Goal: Transaction & Acquisition: Book appointment/travel/reservation

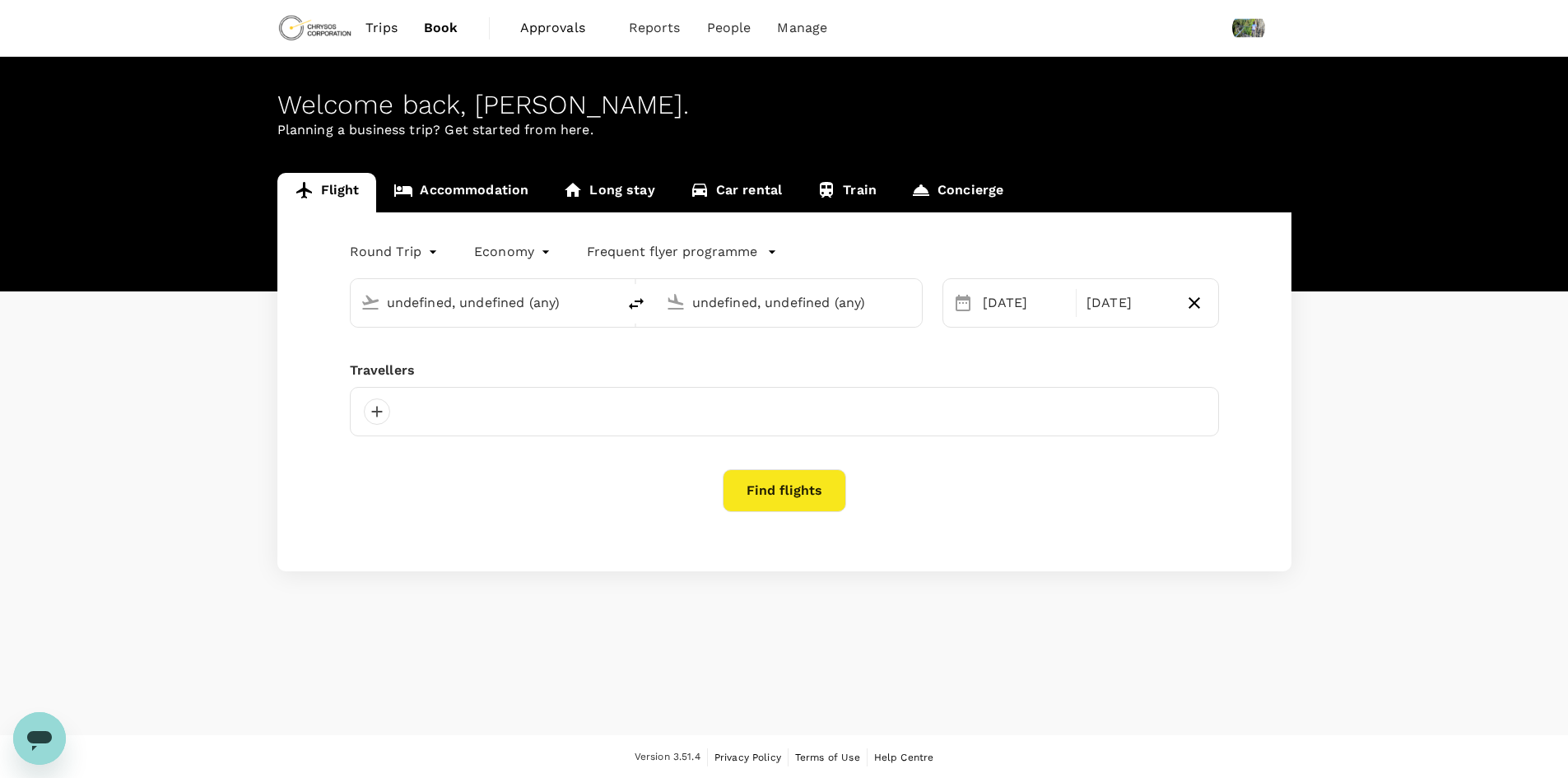
type input "[GEOGRAPHIC_DATA], [GEOGRAPHIC_DATA] (any)"
click at [559, 33] on span "Approvals" at bounding box center [562, 28] width 82 height 20
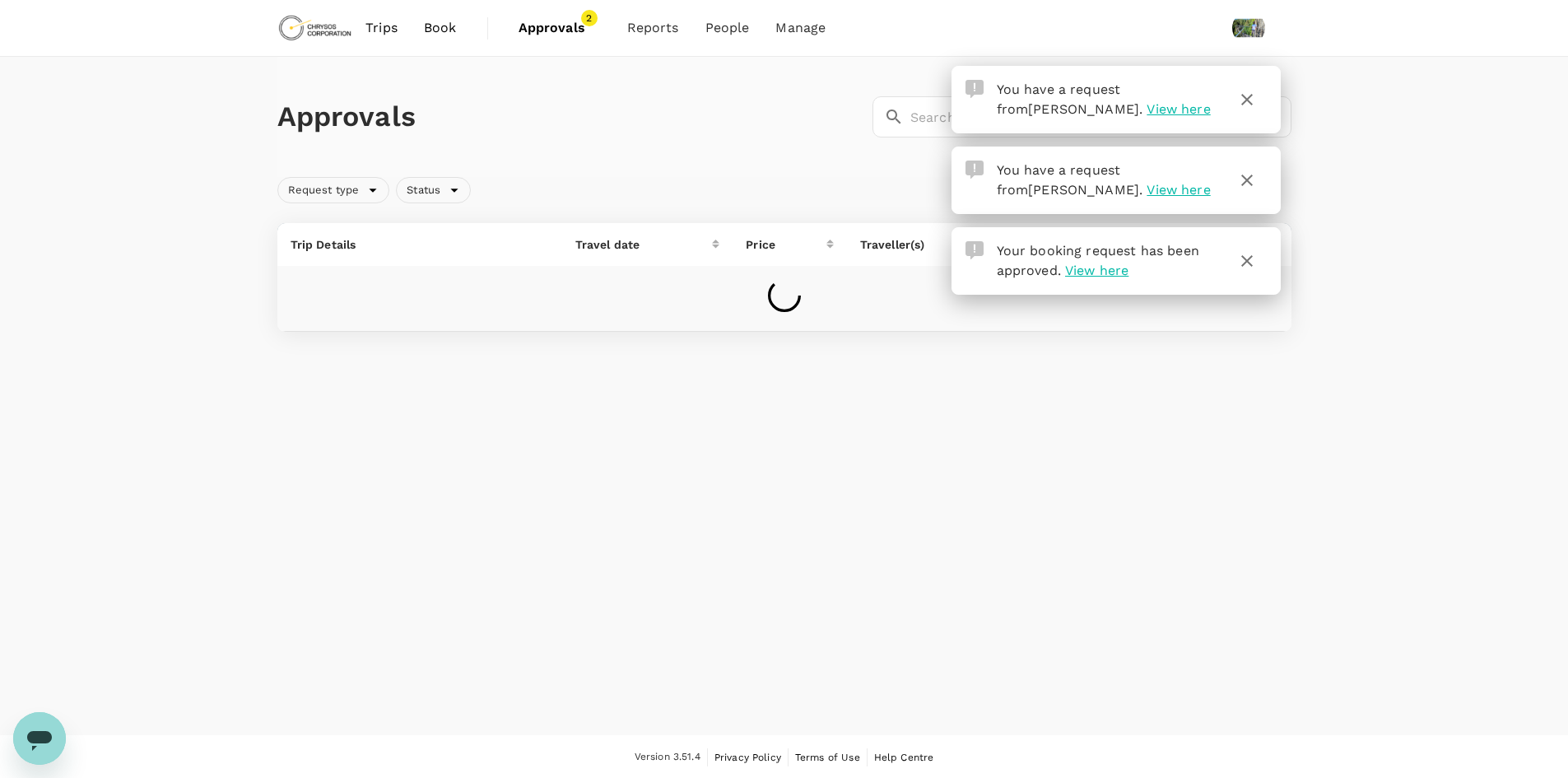
click at [1241, 101] on icon "button" at bounding box center [1247, 100] width 20 height 20
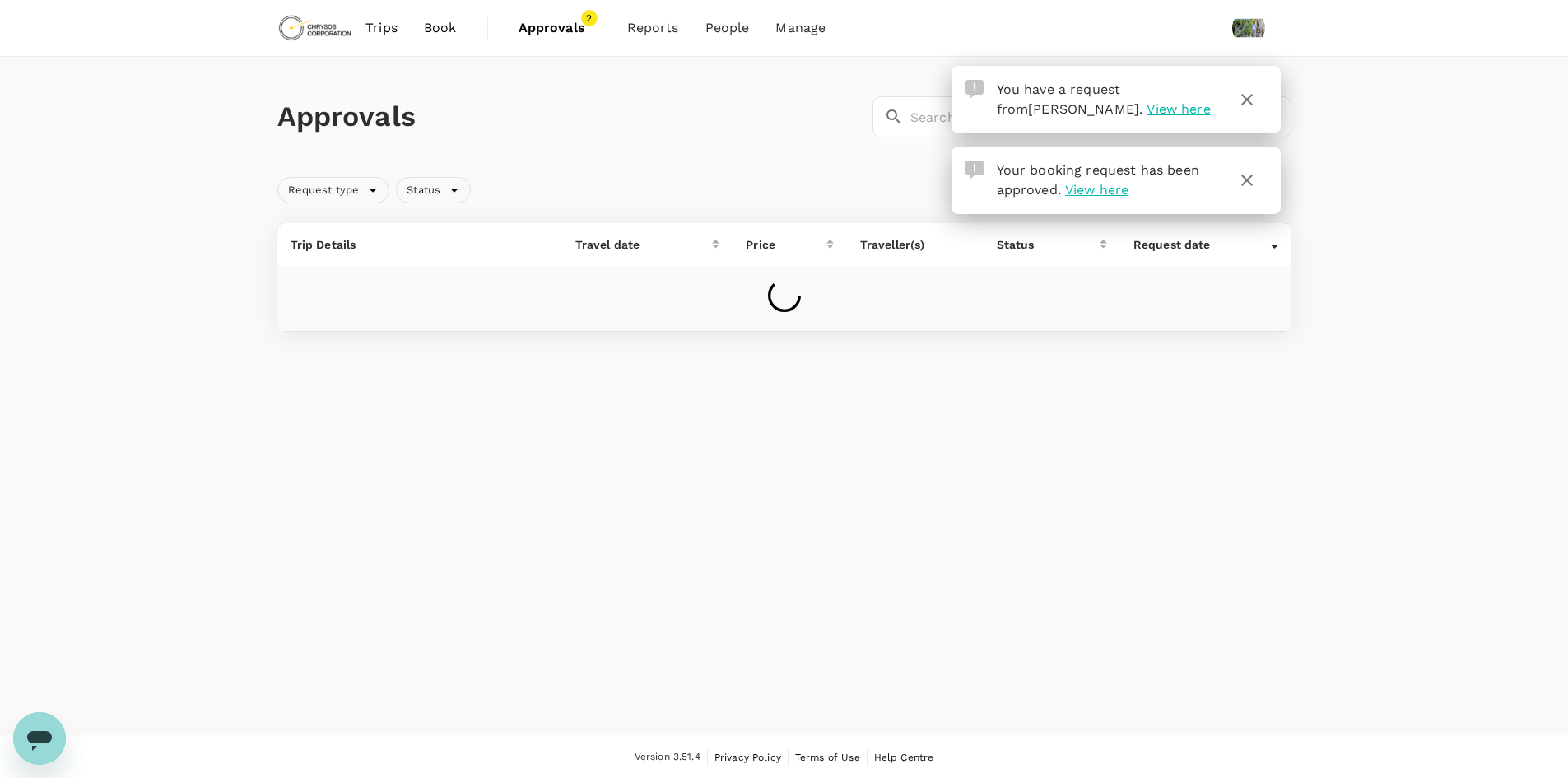
click at [1254, 103] on icon "button" at bounding box center [1247, 100] width 20 height 20
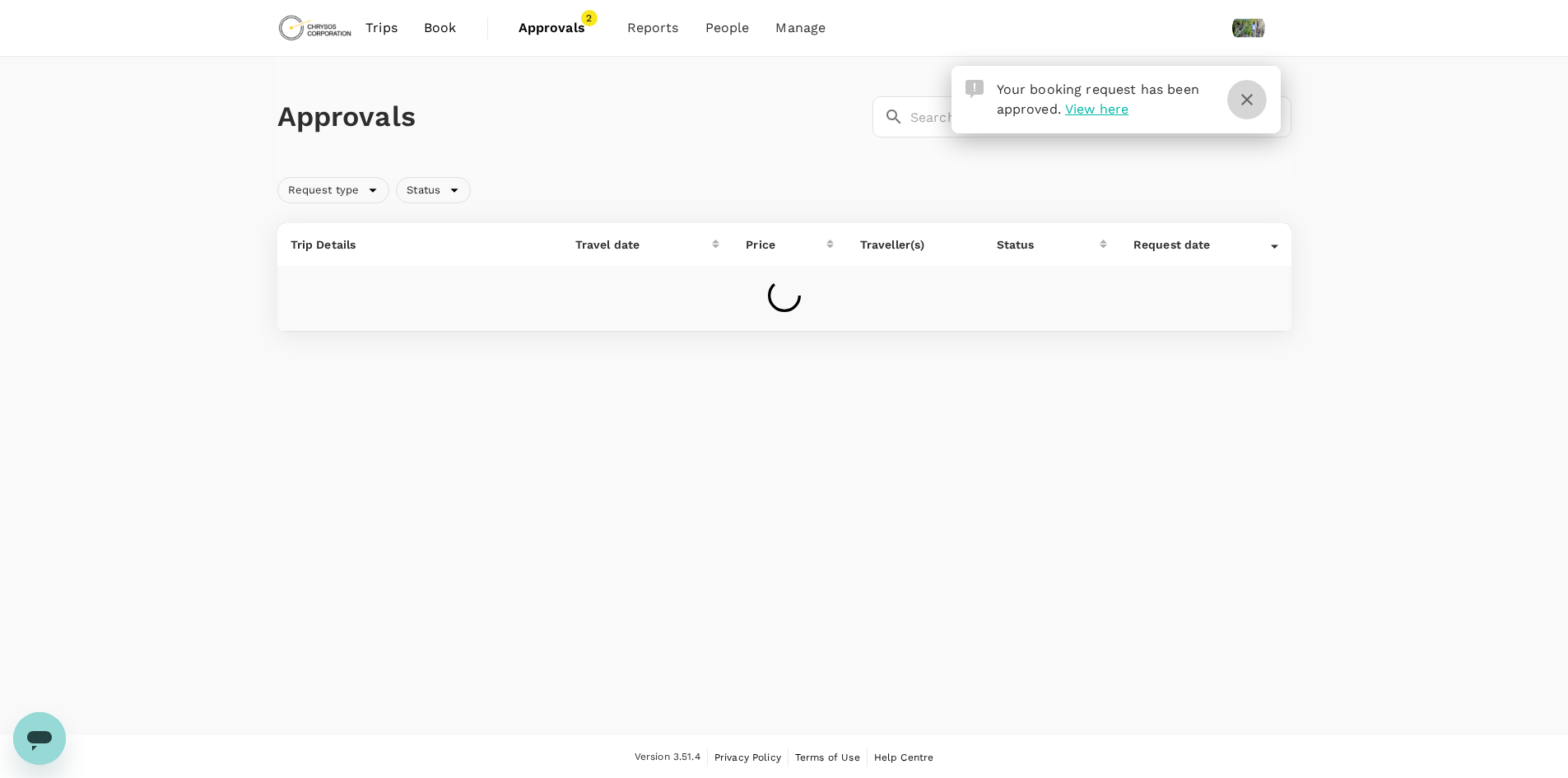
click at [1254, 103] on icon "button" at bounding box center [1247, 100] width 20 height 20
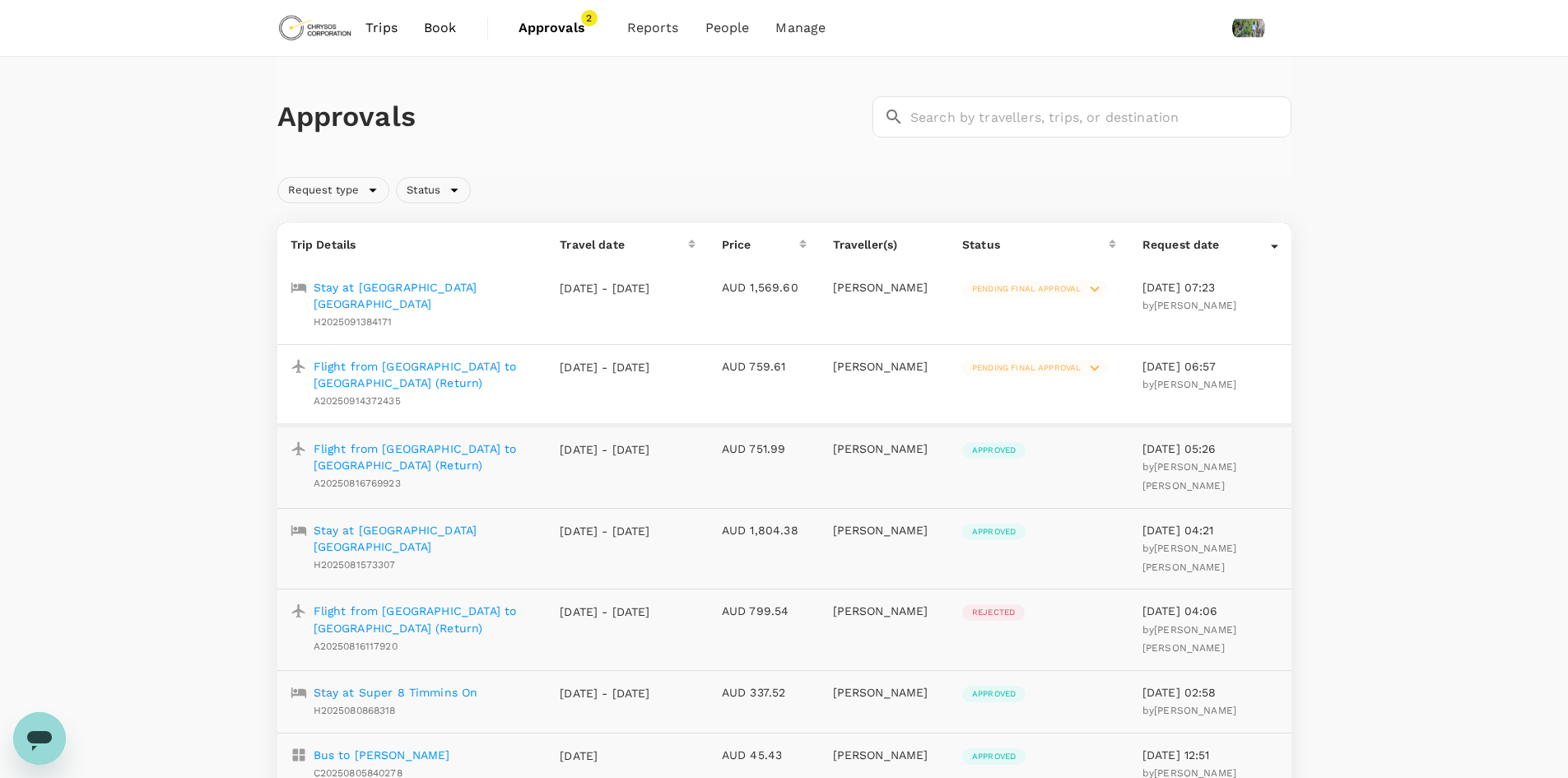
click at [451, 282] on p "Stay at [GEOGRAPHIC_DATA] [GEOGRAPHIC_DATA]" at bounding box center [423, 295] width 220 height 33
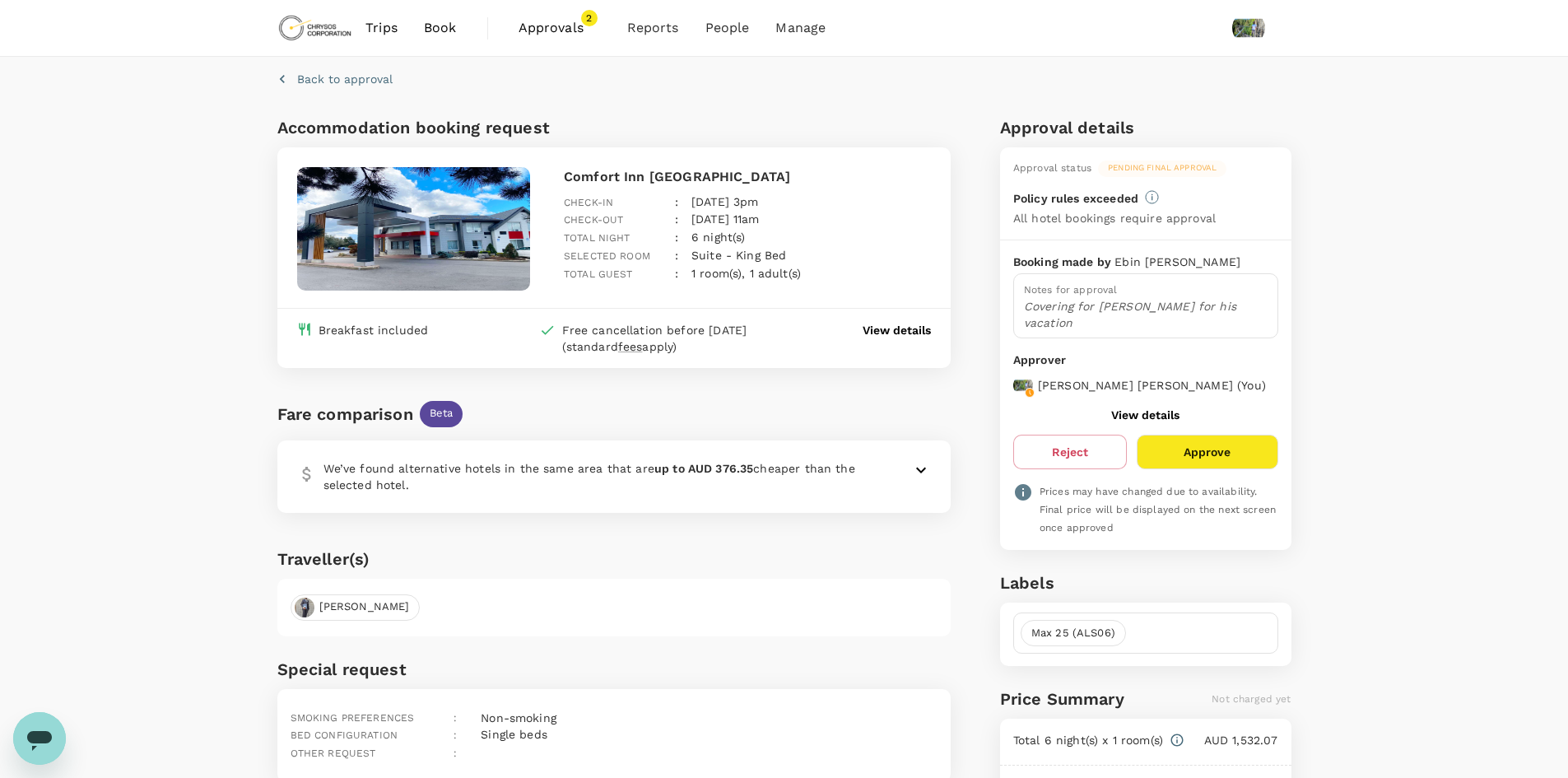
click at [1161, 630] on input "text" at bounding box center [1202, 634] width 139 height 26
type input "max 34"
click at [1090, 672] on span "Max 34 ()" at bounding box center [1149, 673] width 232 height 20
click at [1239, 723] on button "Save" at bounding box center [1241, 719] width 27 height 13
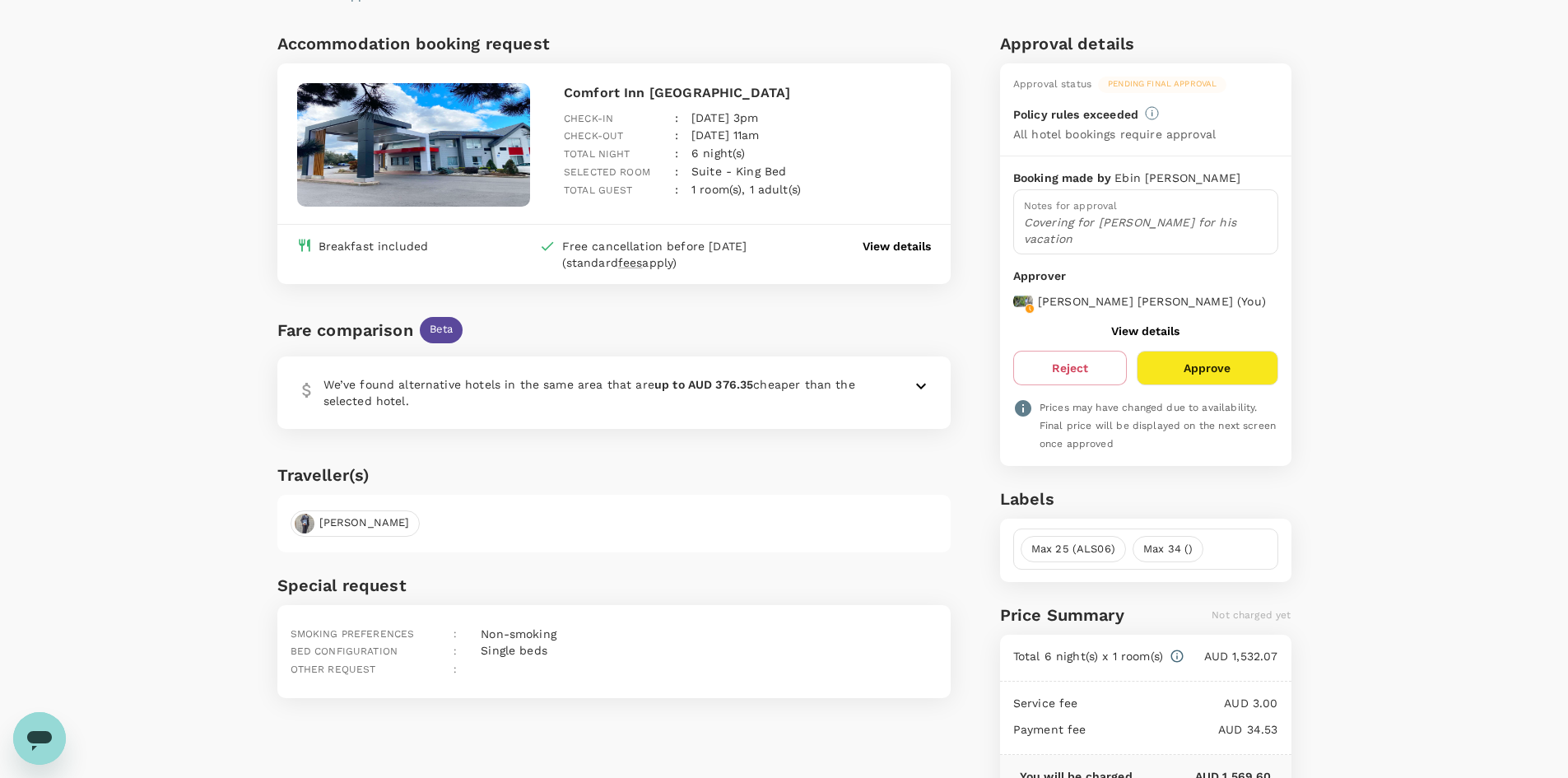
click at [921, 382] on icon at bounding box center [921, 386] width 20 height 20
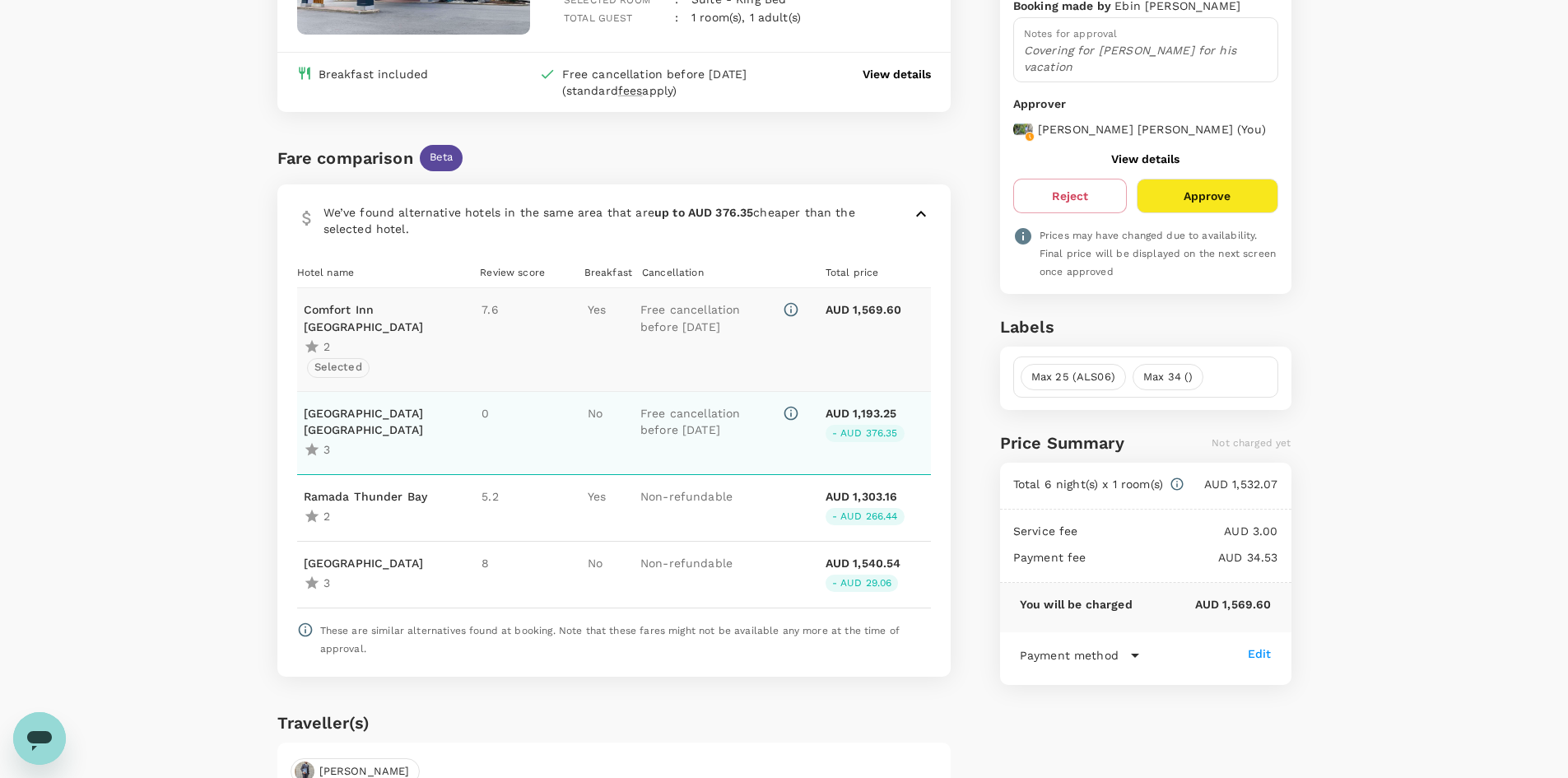
scroll to position [329, 0]
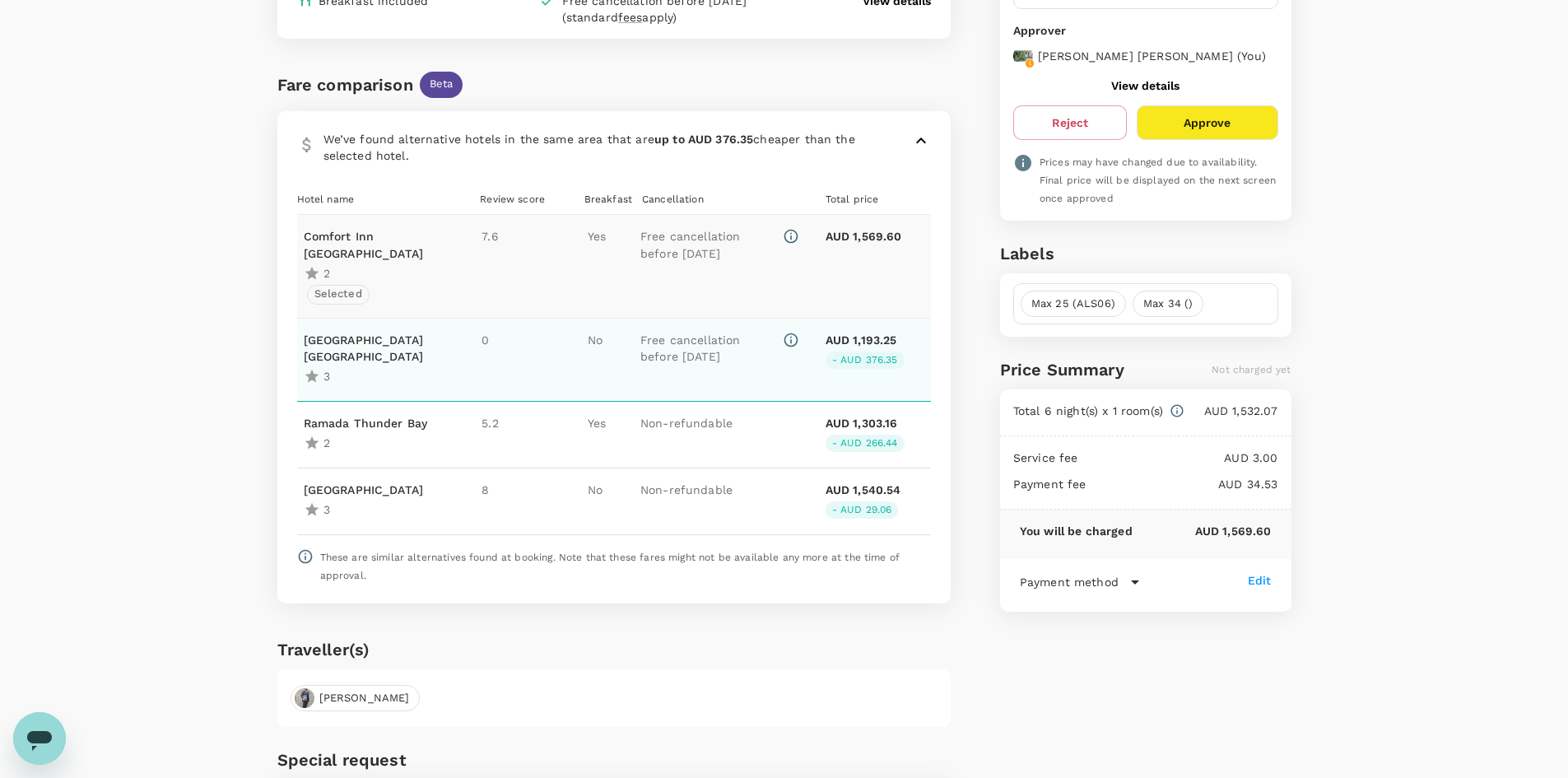
click at [381, 339] on p "Superior Inn Hotel And Conference Centre Thunder Bay" at bounding box center [374, 348] width 143 height 33
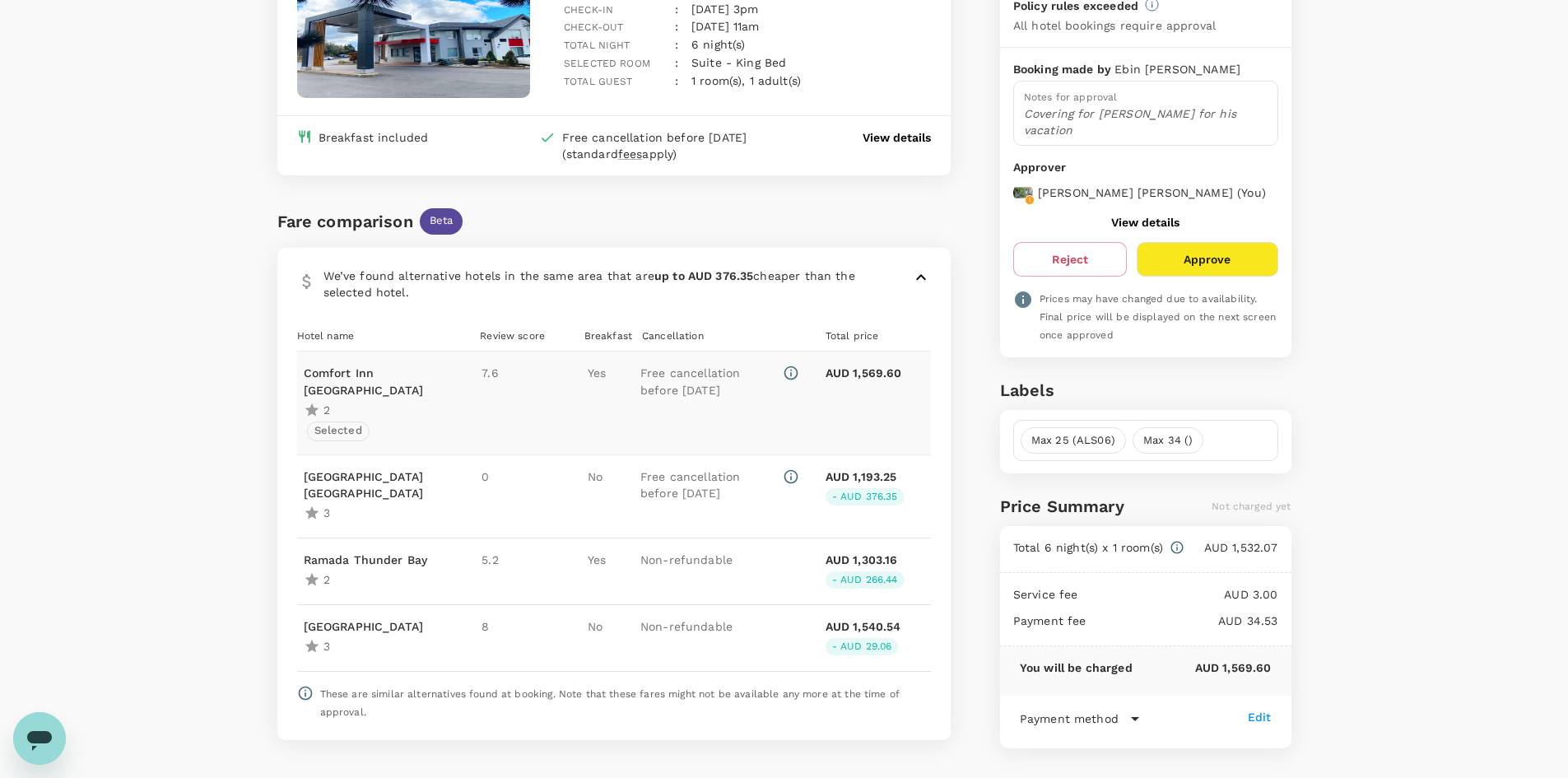
scroll to position [165, 0]
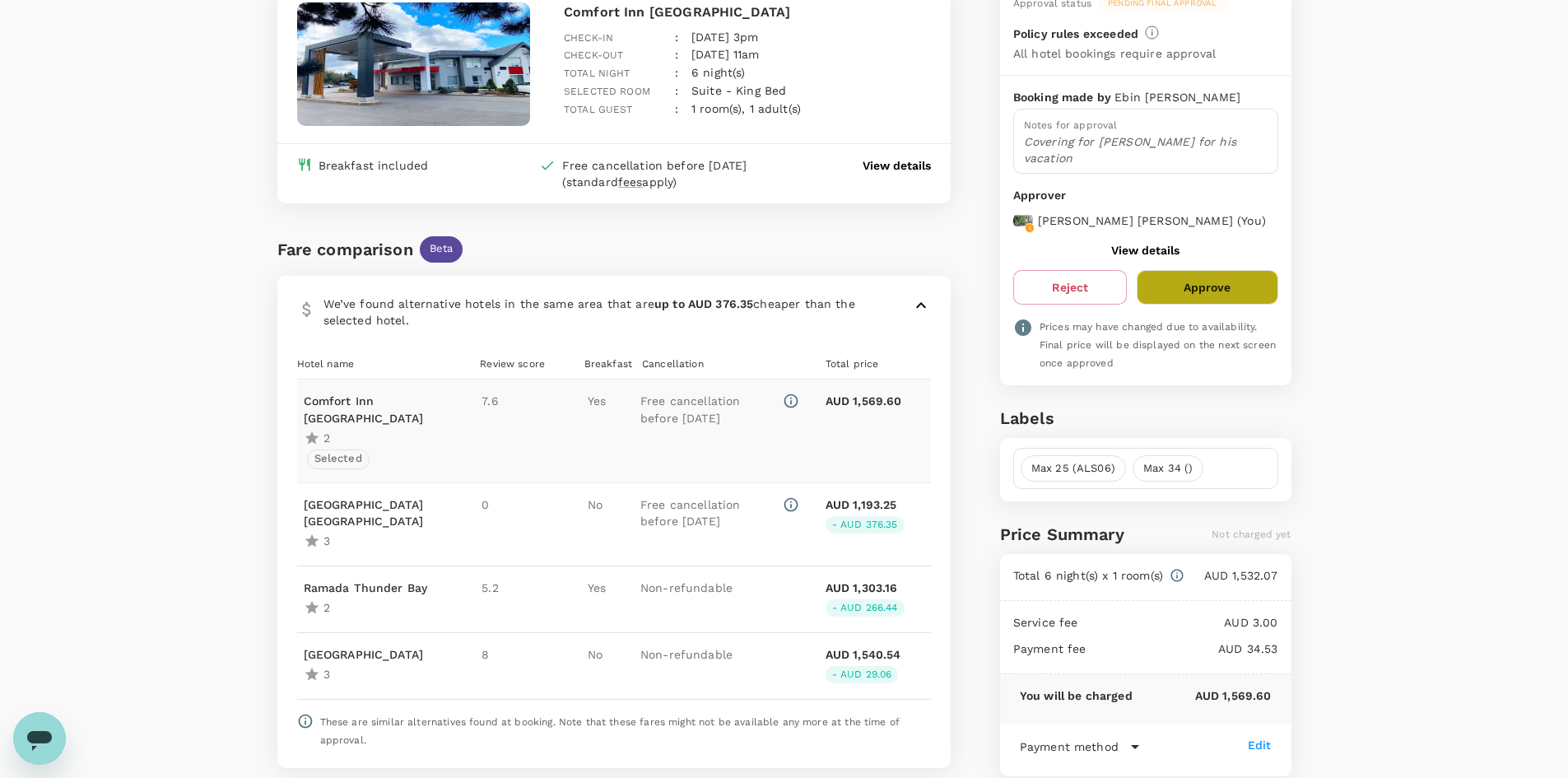
click at [1189, 296] on button "Approve" at bounding box center [1207, 287] width 141 height 35
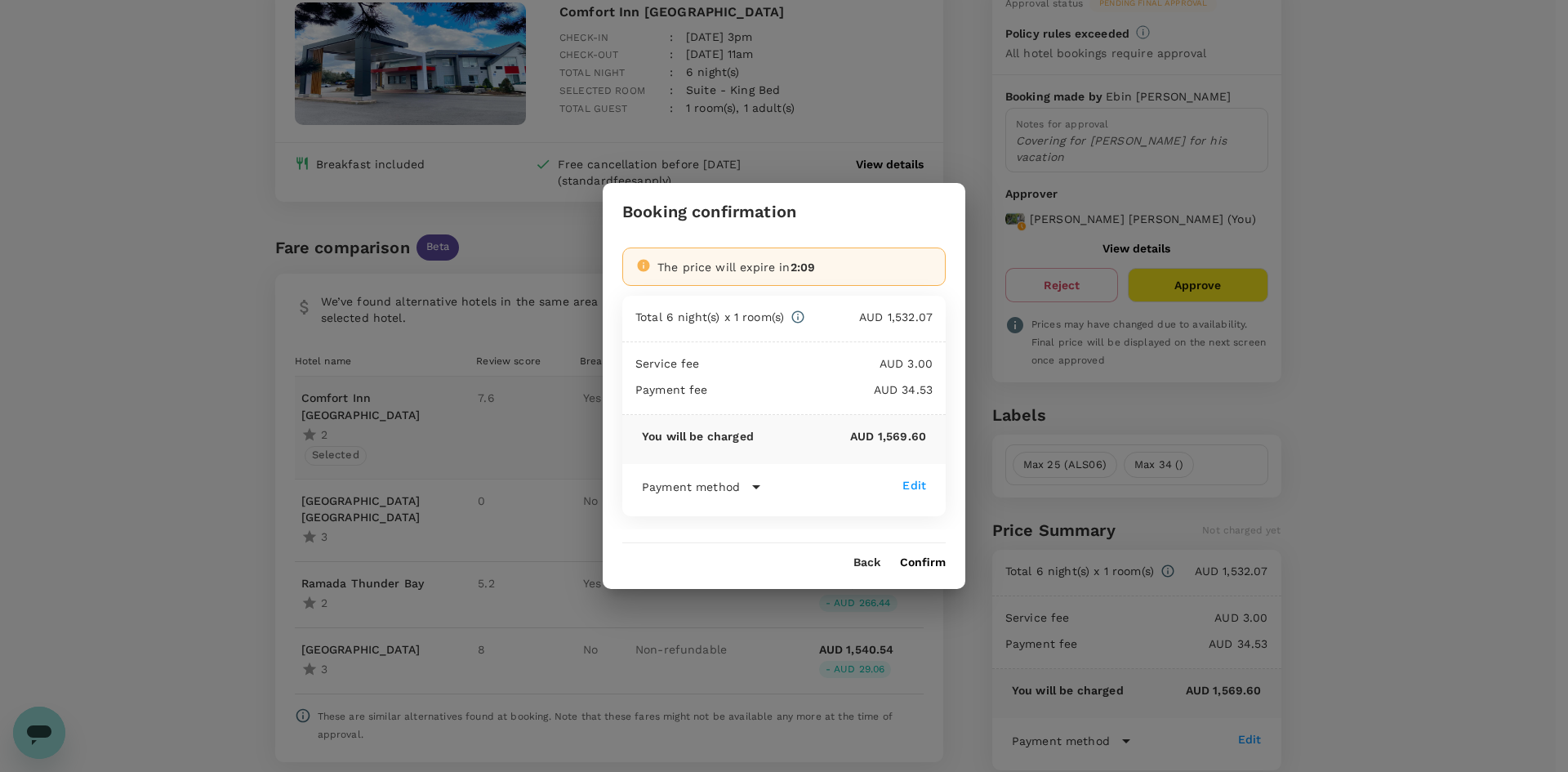
click at [921, 555] on div "Back Confirm" at bounding box center [784, 557] width 363 height 26
click at [926, 563] on button "Confirm" at bounding box center [923, 563] width 46 height 13
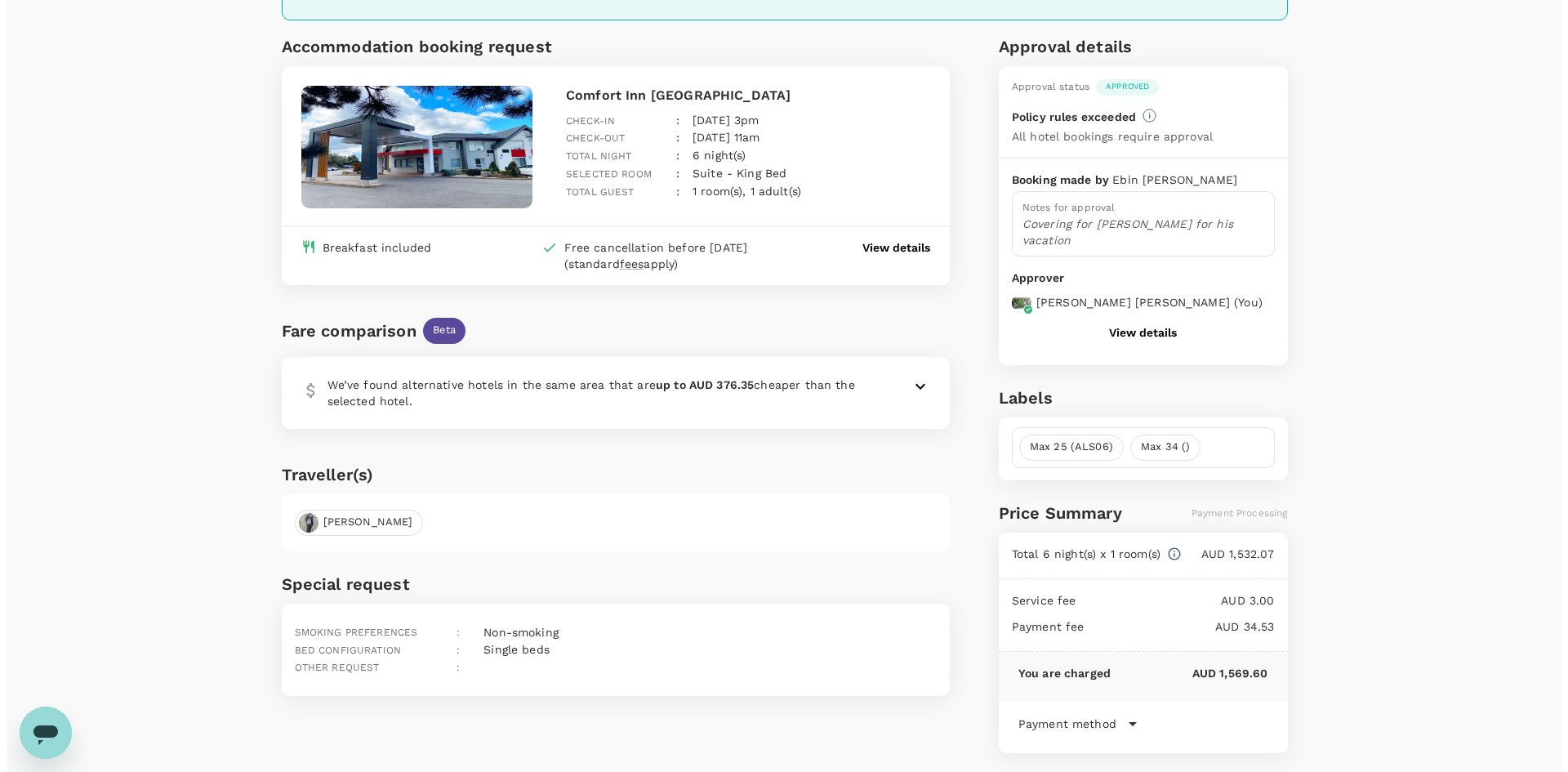
scroll to position [0, 0]
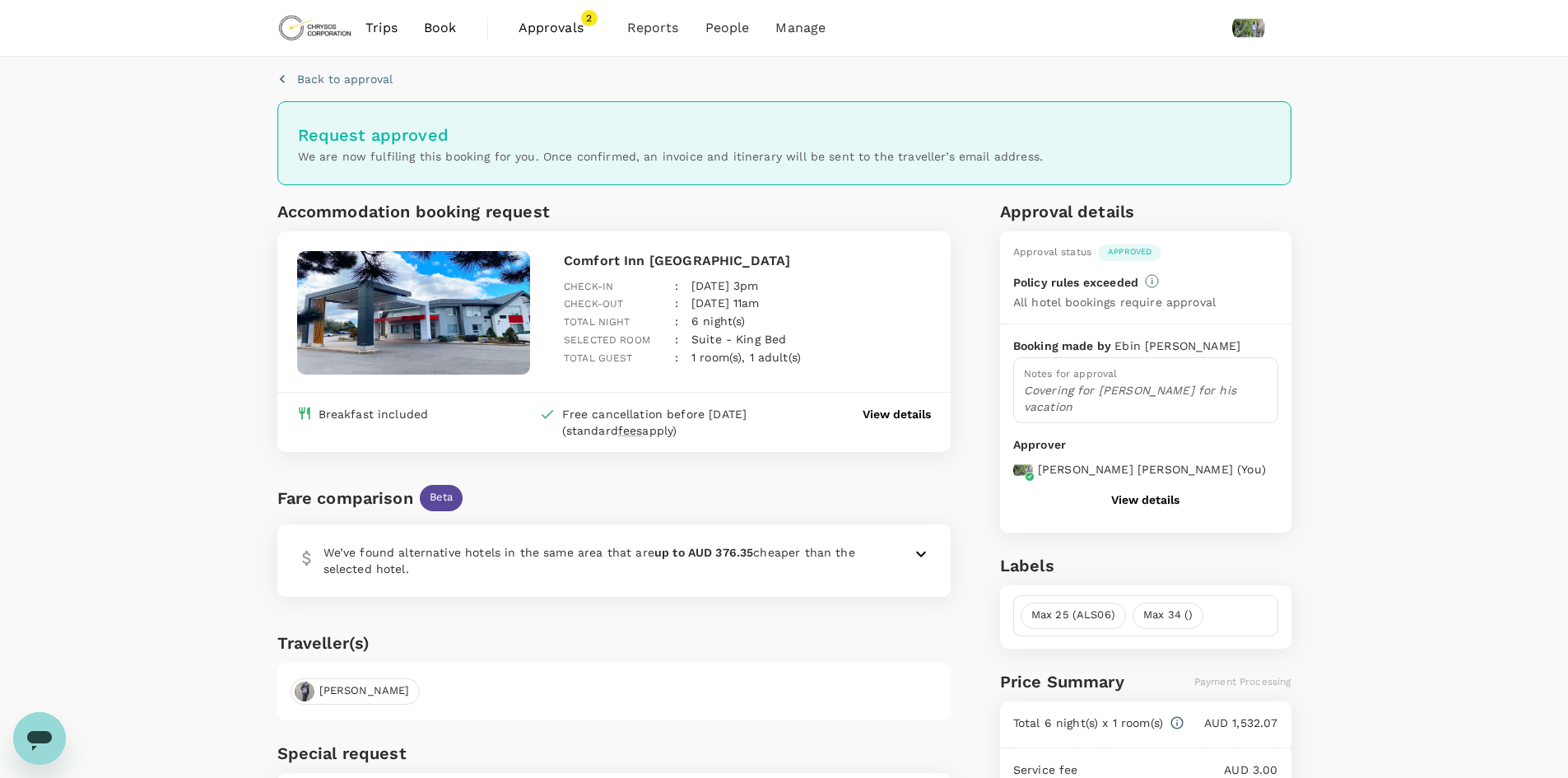
click at [567, 23] on span "Approvals" at bounding box center [560, 28] width 82 height 20
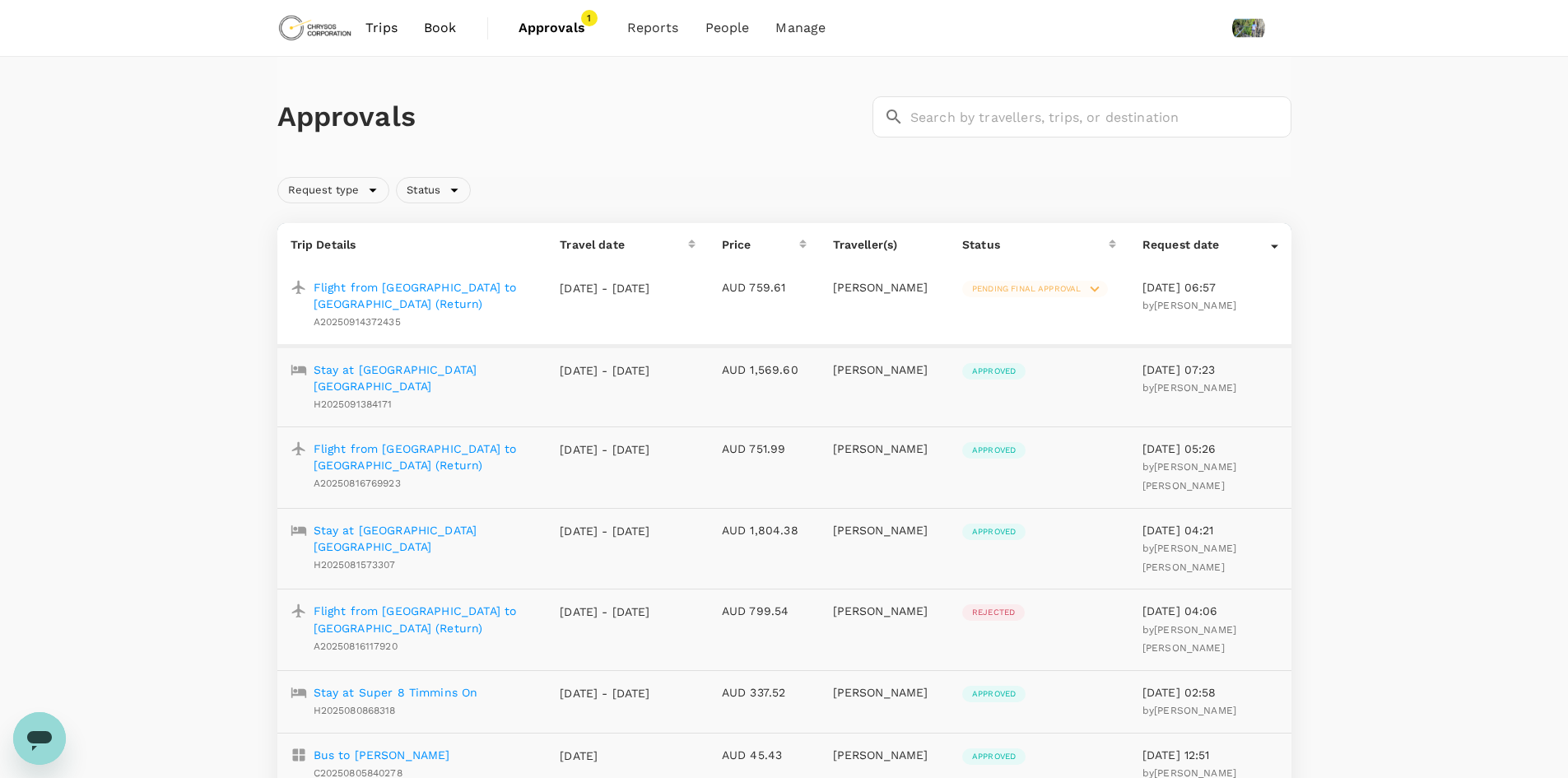
click at [458, 285] on p "Flight from [GEOGRAPHIC_DATA] to [GEOGRAPHIC_DATA] (Return)" at bounding box center [423, 295] width 220 height 33
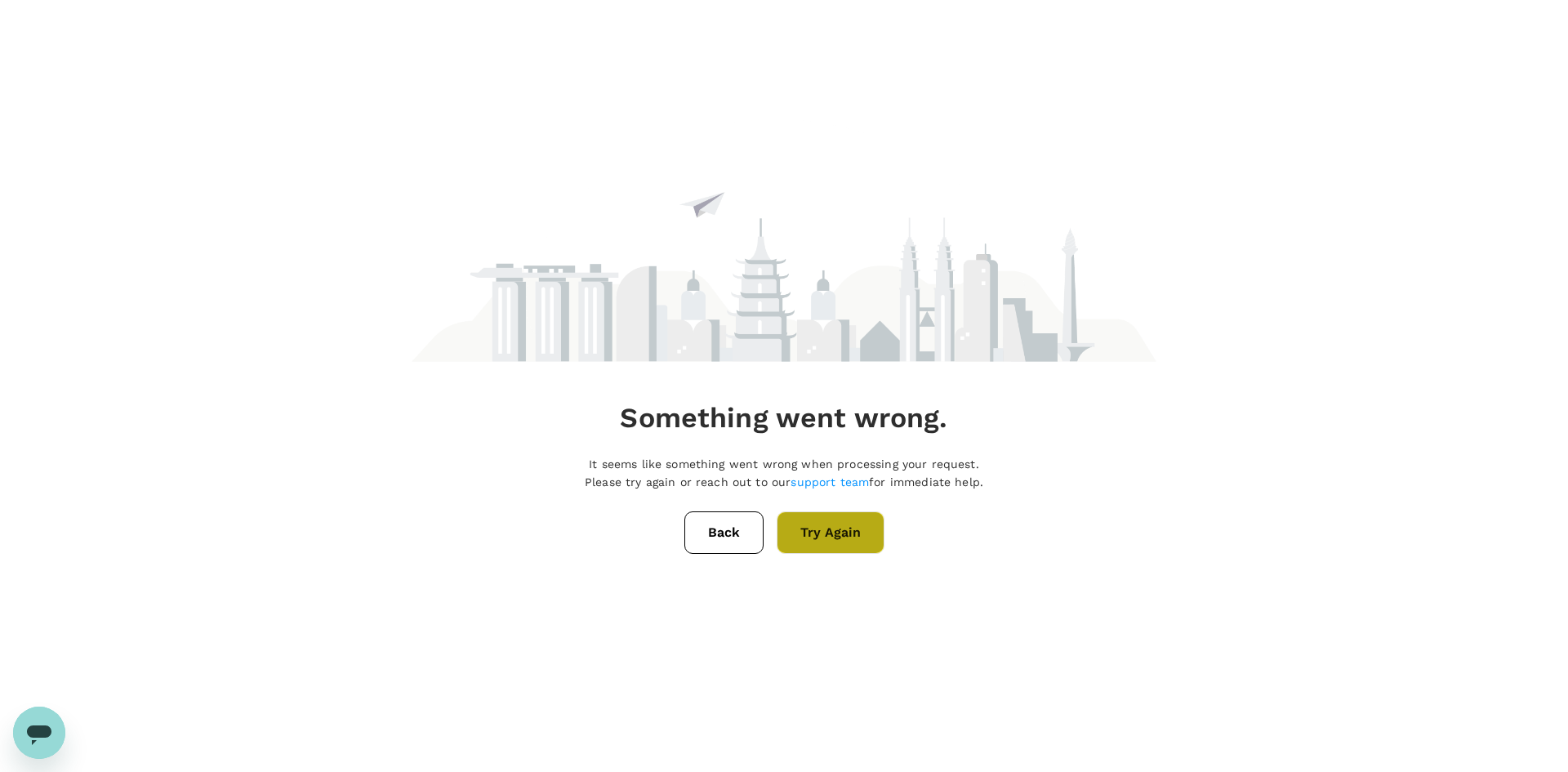
click at [827, 542] on button "Try Again" at bounding box center [831, 533] width 108 height 43
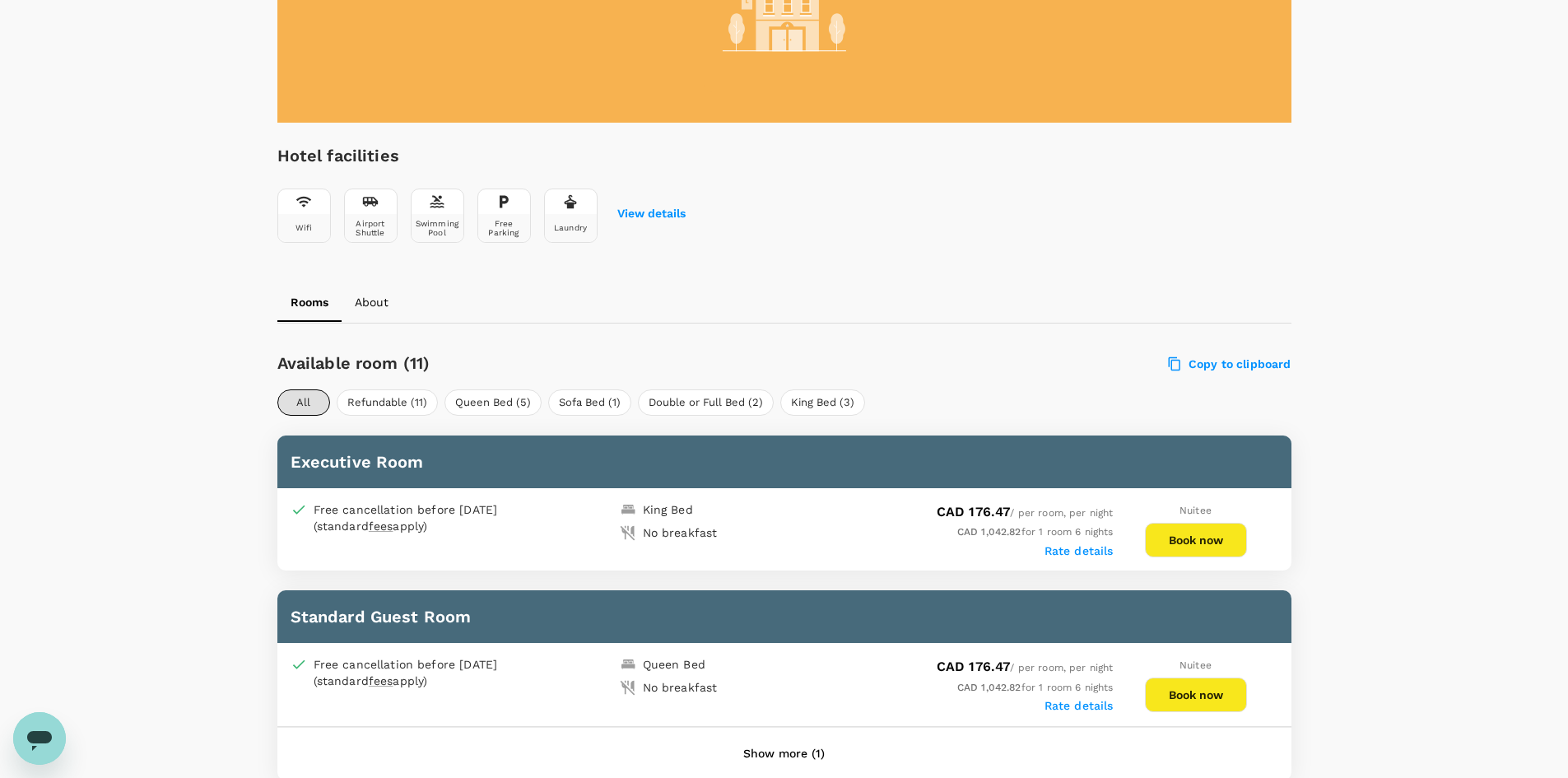
scroll to position [405, 0]
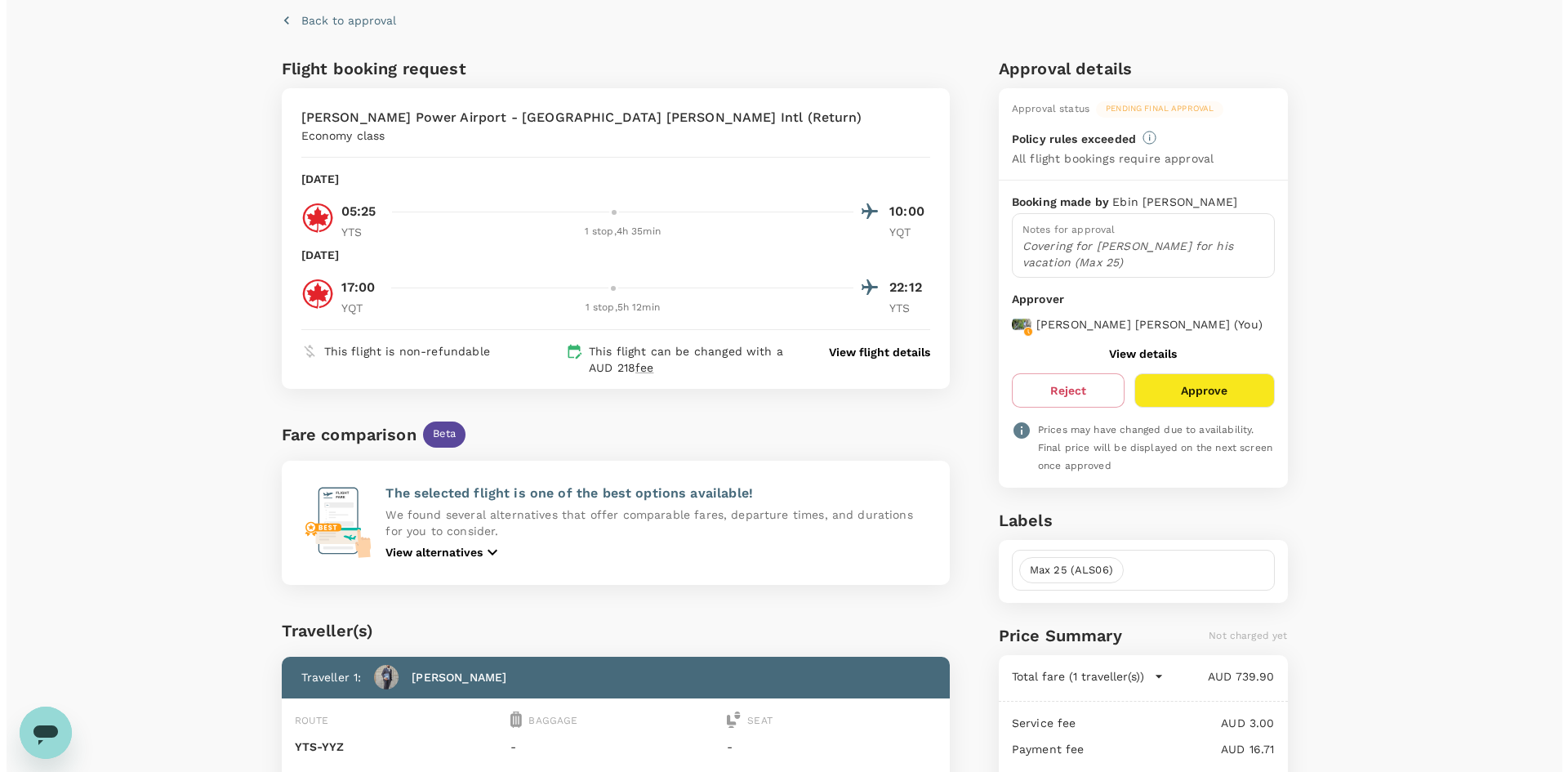
scroll to position [82, 0]
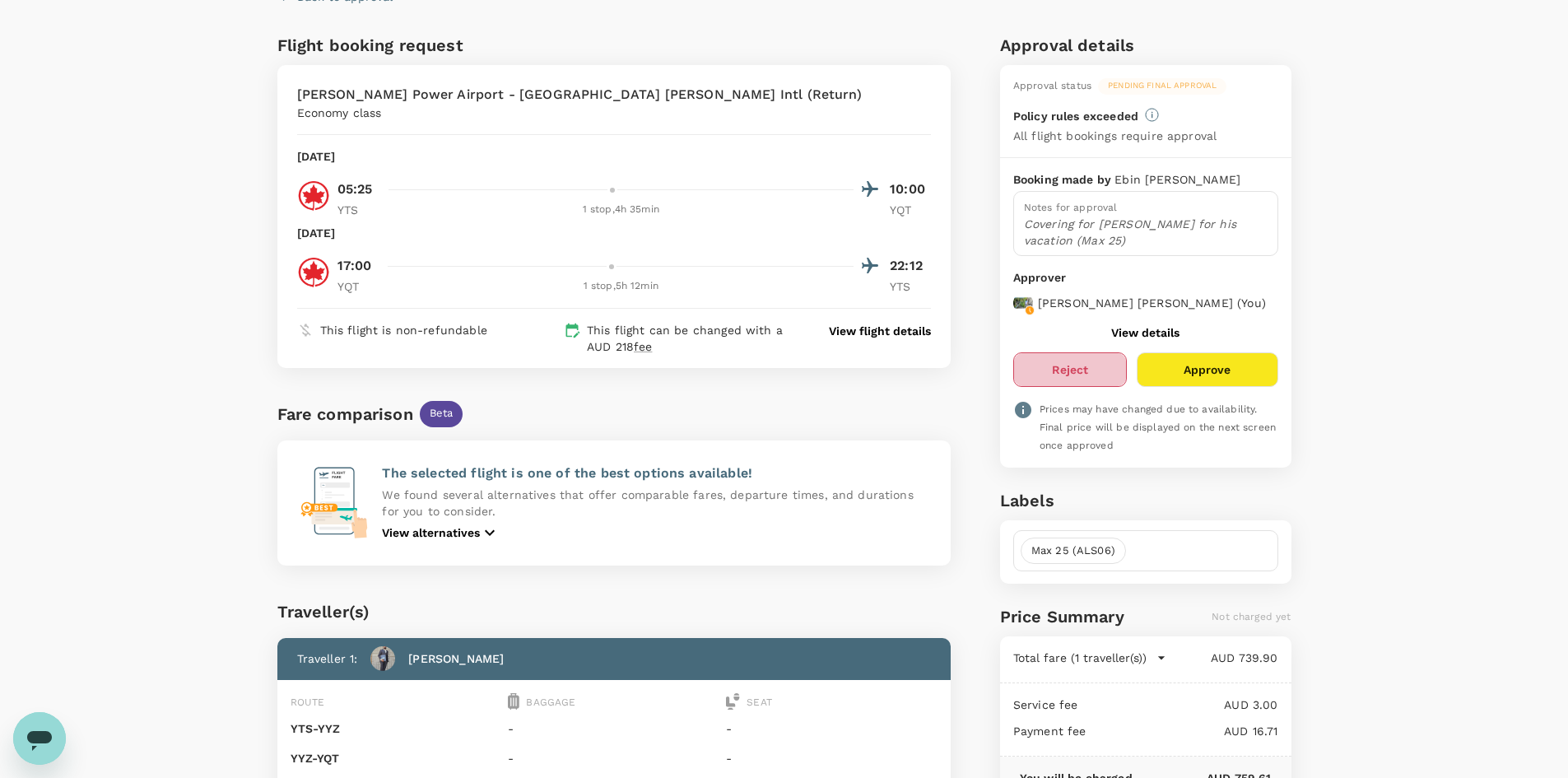
click at [1071, 372] on button "Reject" at bounding box center [1071, 370] width 114 height 35
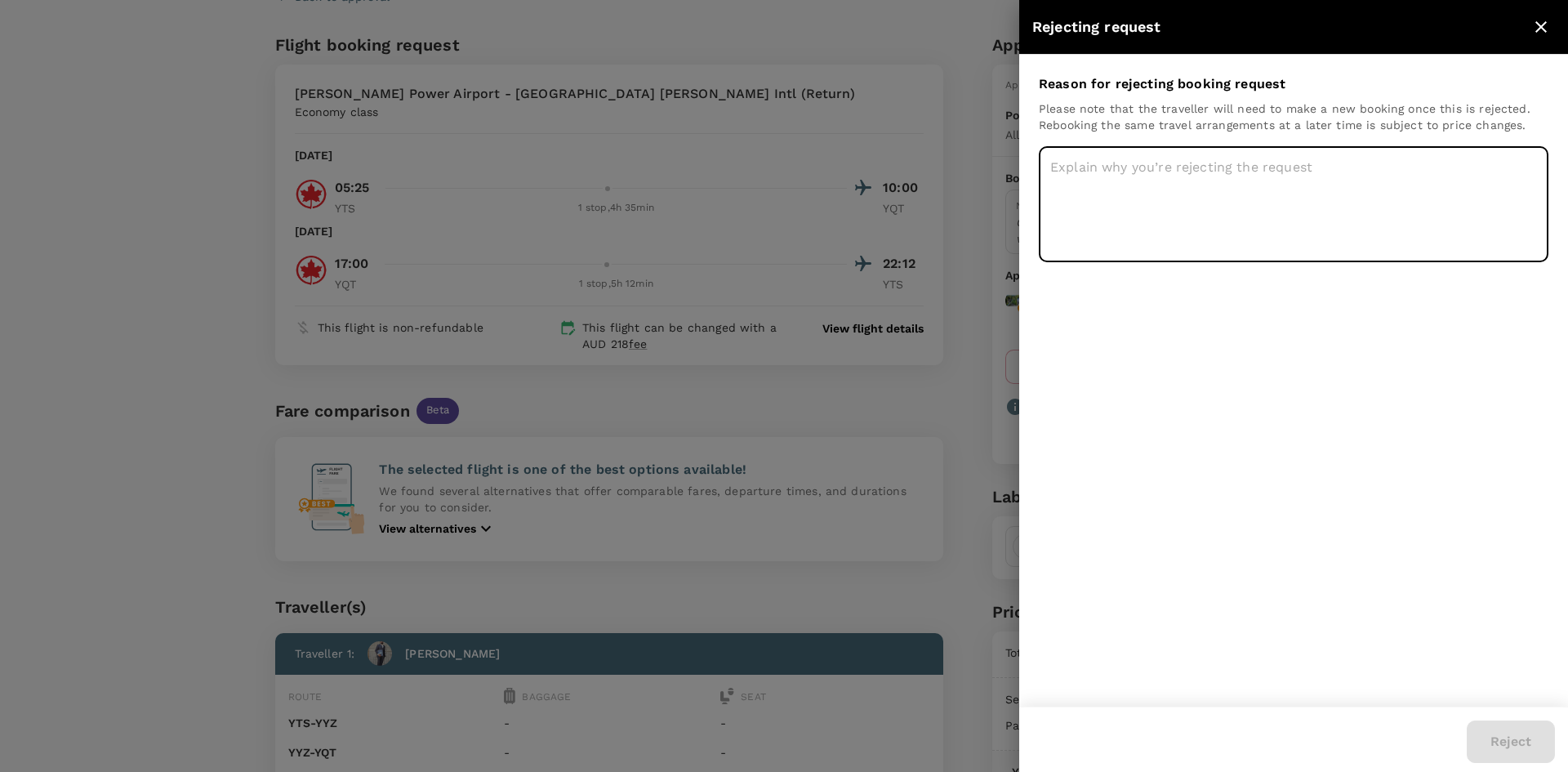
click at [1112, 175] on textarea at bounding box center [1294, 205] width 510 height 116
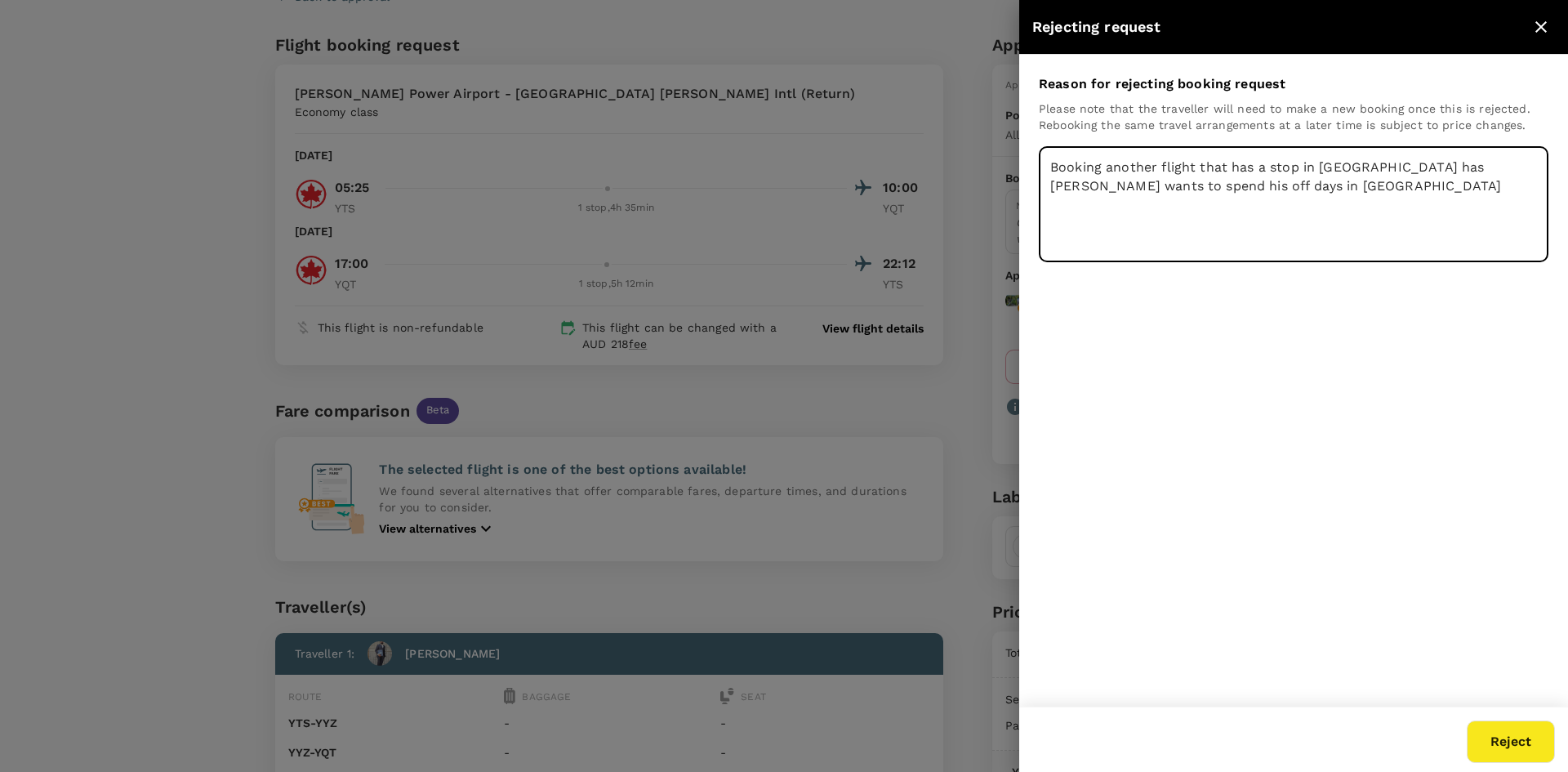
type textarea "Booking another flight that has a stop in Toronto has Ebin wants to spend his o…"
click at [1497, 734] on button "Reject" at bounding box center [1512, 742] width 88 height 43
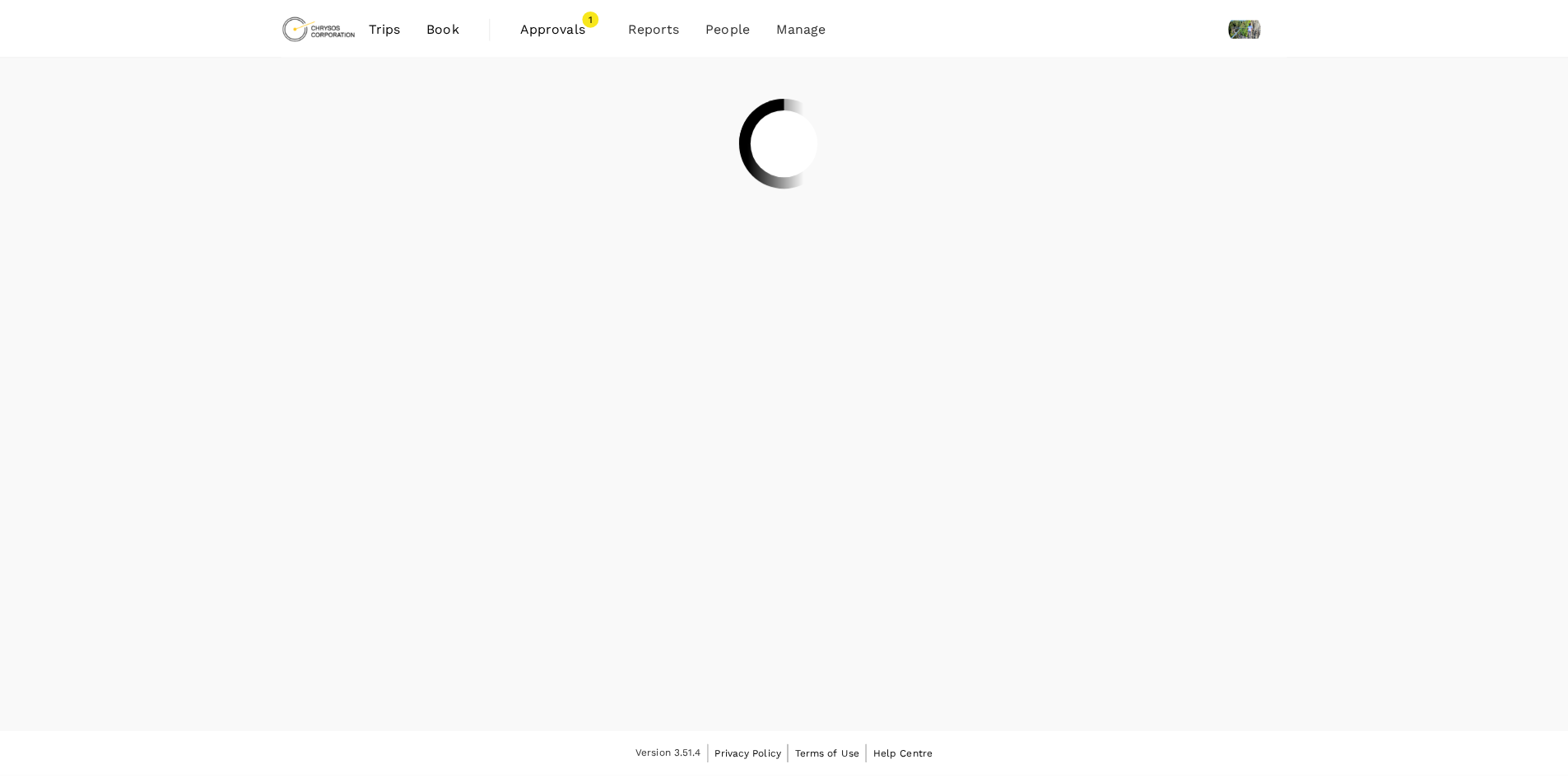
scroll to position [2, 0]
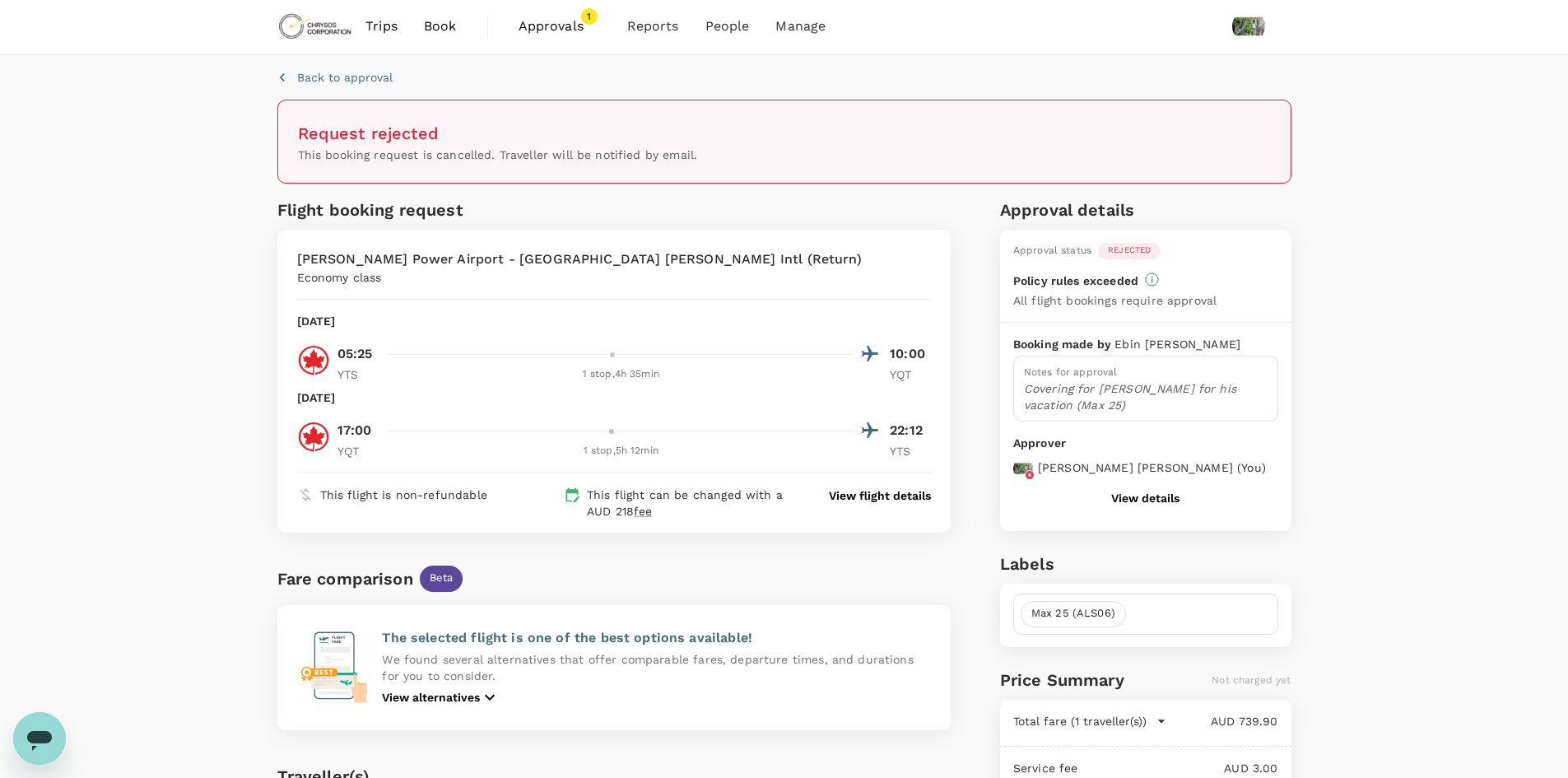
click at [555, 34] on span "Approvals" at bounding box center [560, 26] width 82 height 20
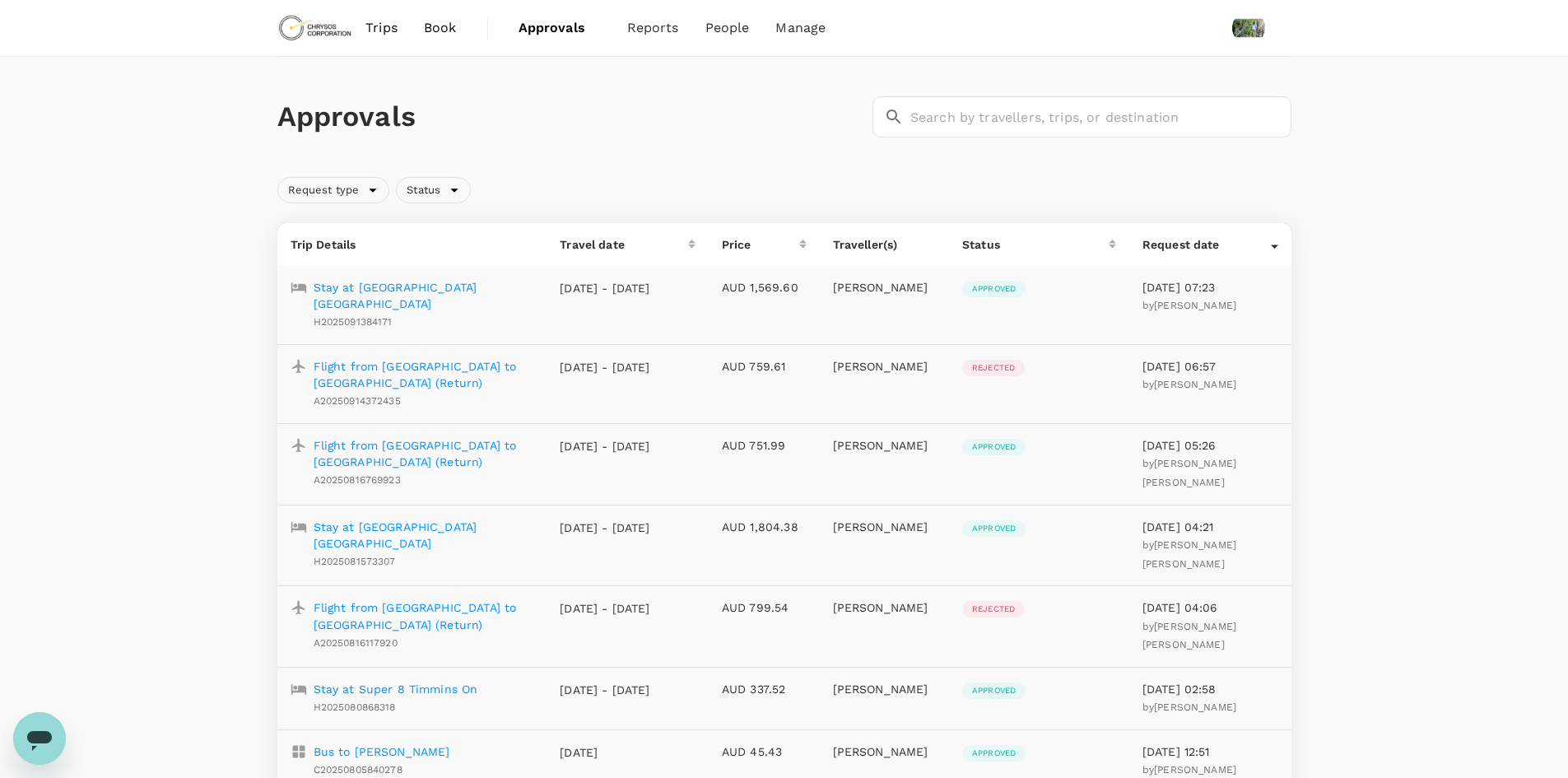
click at [545, 35] on span "Approvals" at bounding box center [560, 28] width 82 height 20
drag, startPoint x: 226, startPoint y: 15, endPoint x: 177, endPoint y: 44, distance: 56.9
drag, startPoint x: 177, startPoint y: 44, endPoint x: 616, endPoint y: 153, distance: 452.3
click at [616, 153] on div "Approvals ​ ​" at bounding box center [784, 117] width 1015 height 120
click at [385, 28] on span "Trips" at bounding box center [381, 28] width 32 height 20
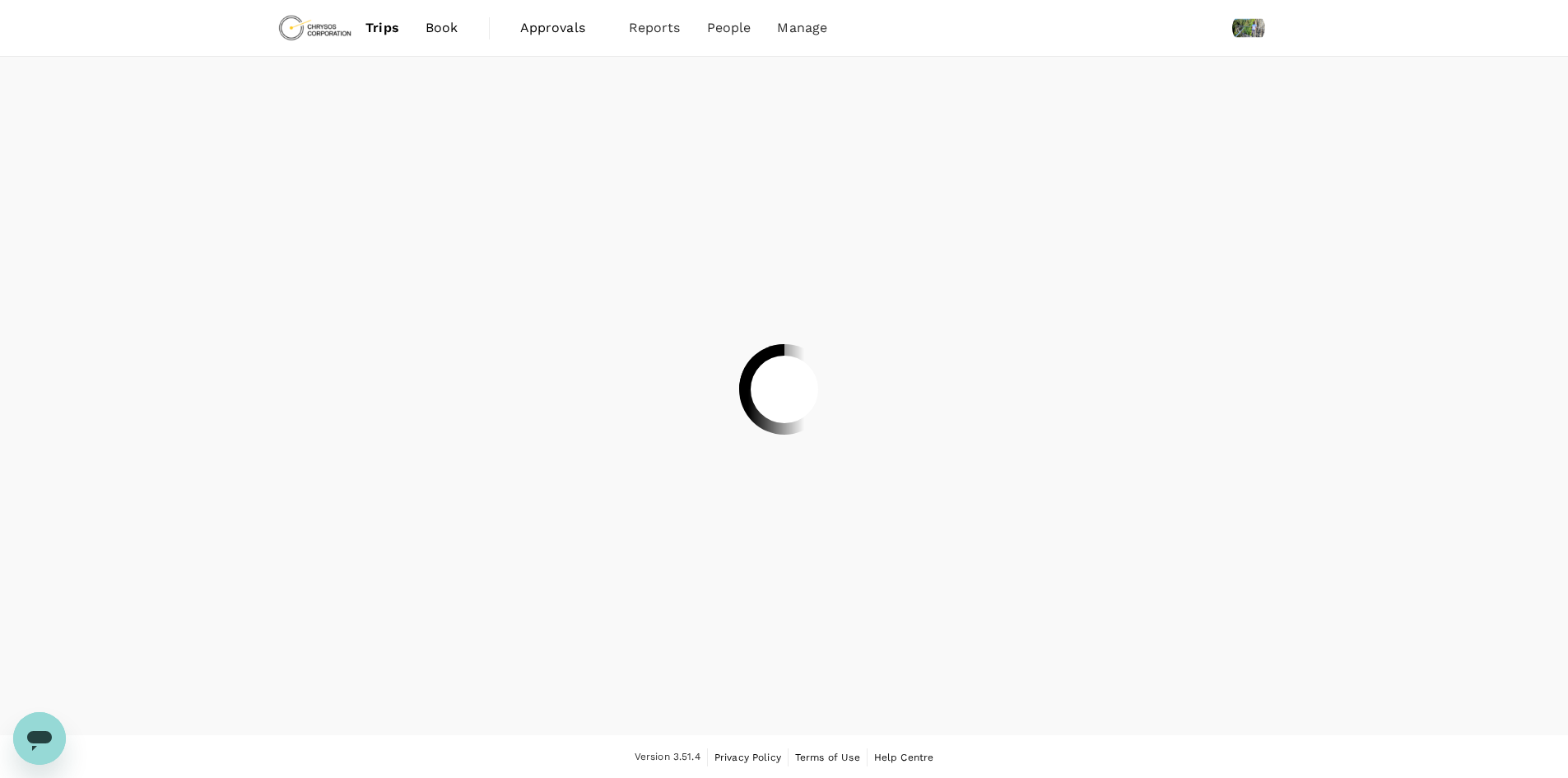
click at [336, 37] on div at bounding box center [784, 389] width 1568 height 778
click at [449, 28] on span "Book" at bounding box center [442, 28] width 33 height 20
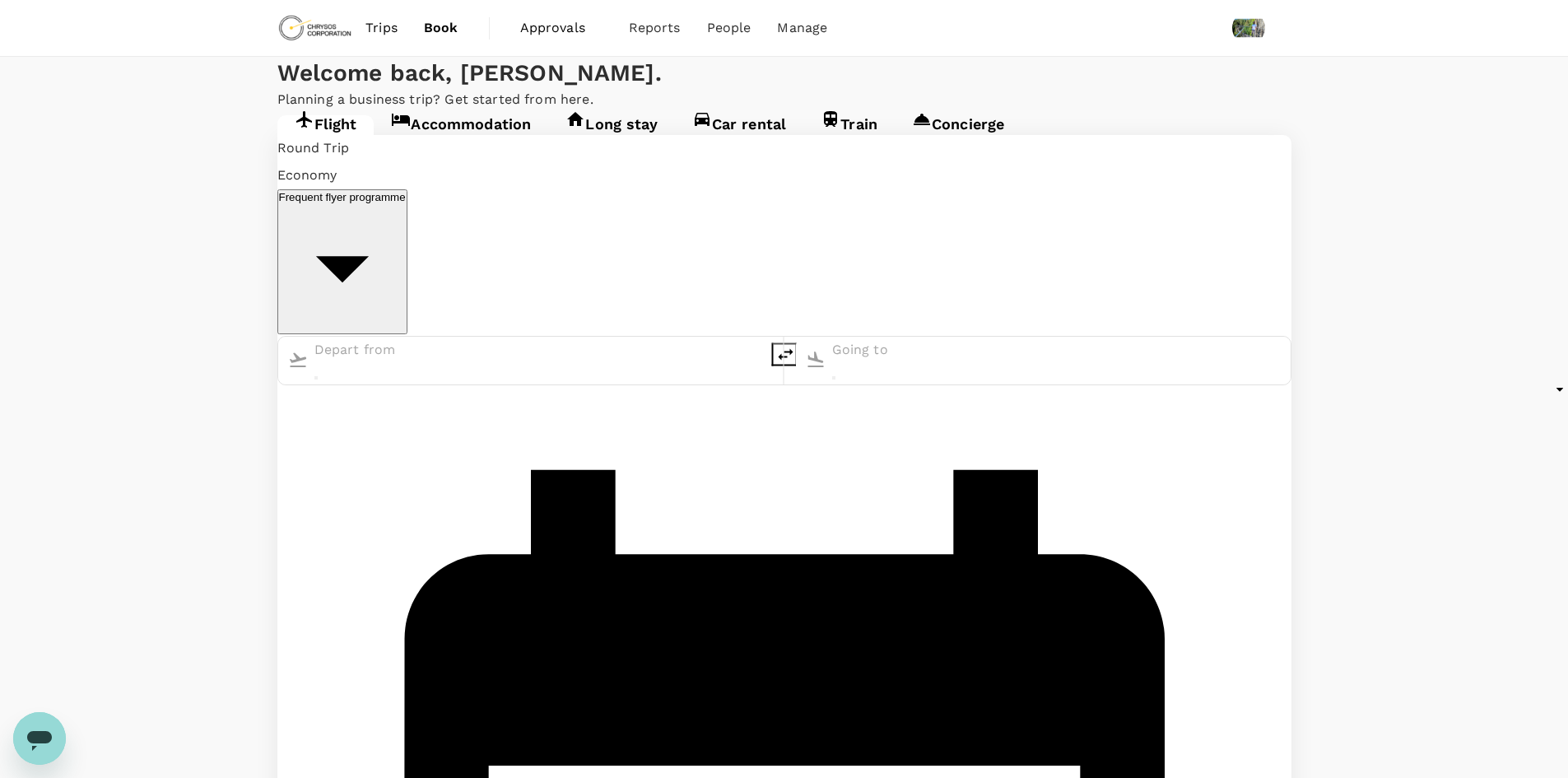
type input "[GEOGRAPHIC_DATA], [GEOGRAPHIC_DATA] (any)"
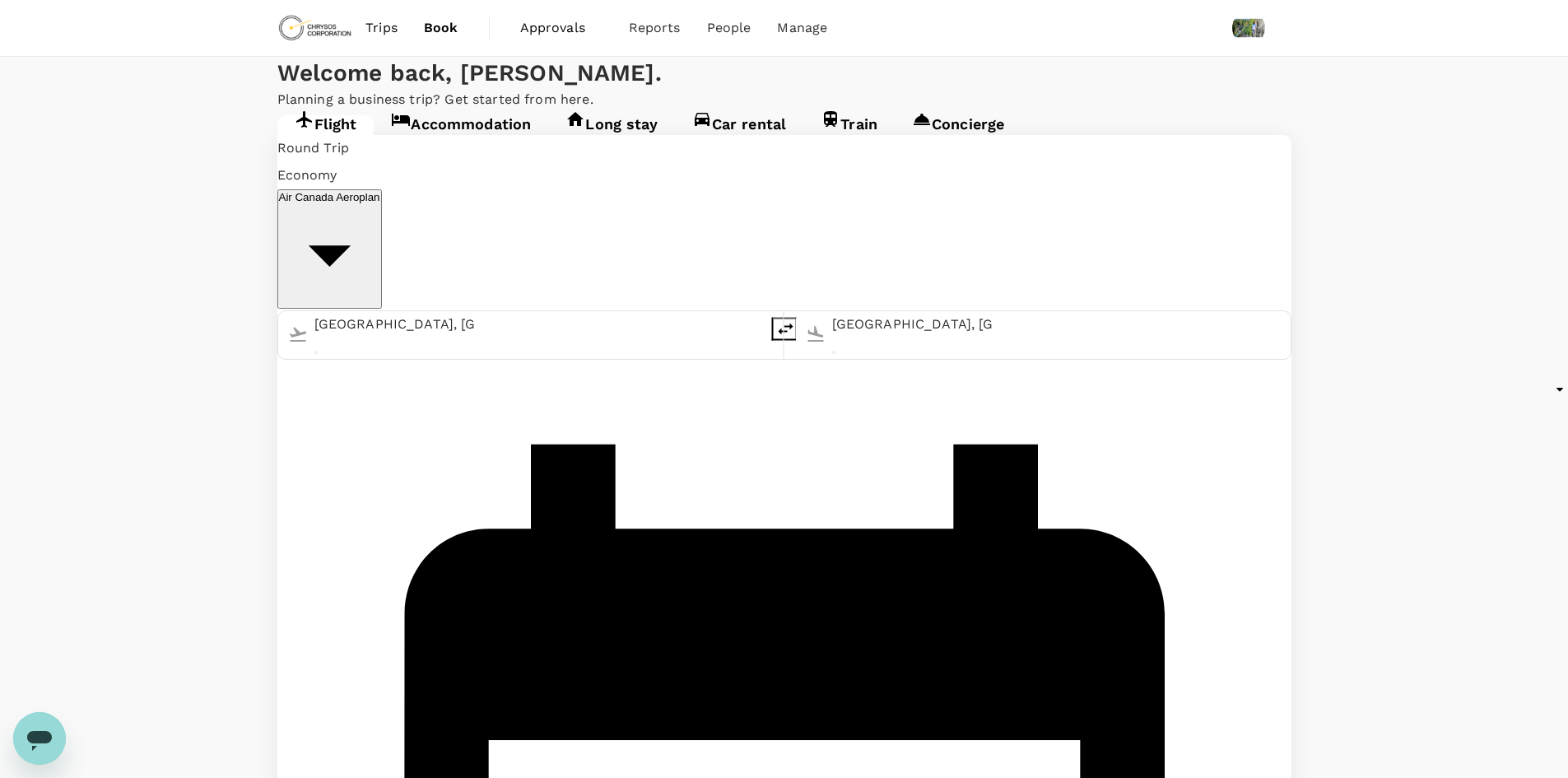
drag, startPoint x: 554, startPoint y: 301, endPoint x: 308, endPoint y: 309, distance: 246.1
click at [504, 435] on p "[PERSON_NAME] [GEOGRAPHIC_DATA]" at bounding box center [424, 443] width 379 height 17
type input "[PERSON_NAME] Power Airport (YTS)"
drag, startPoint x: 812, startPoint y: 304, endPoint x: 535, endPoint y: 316, distance: 277.3
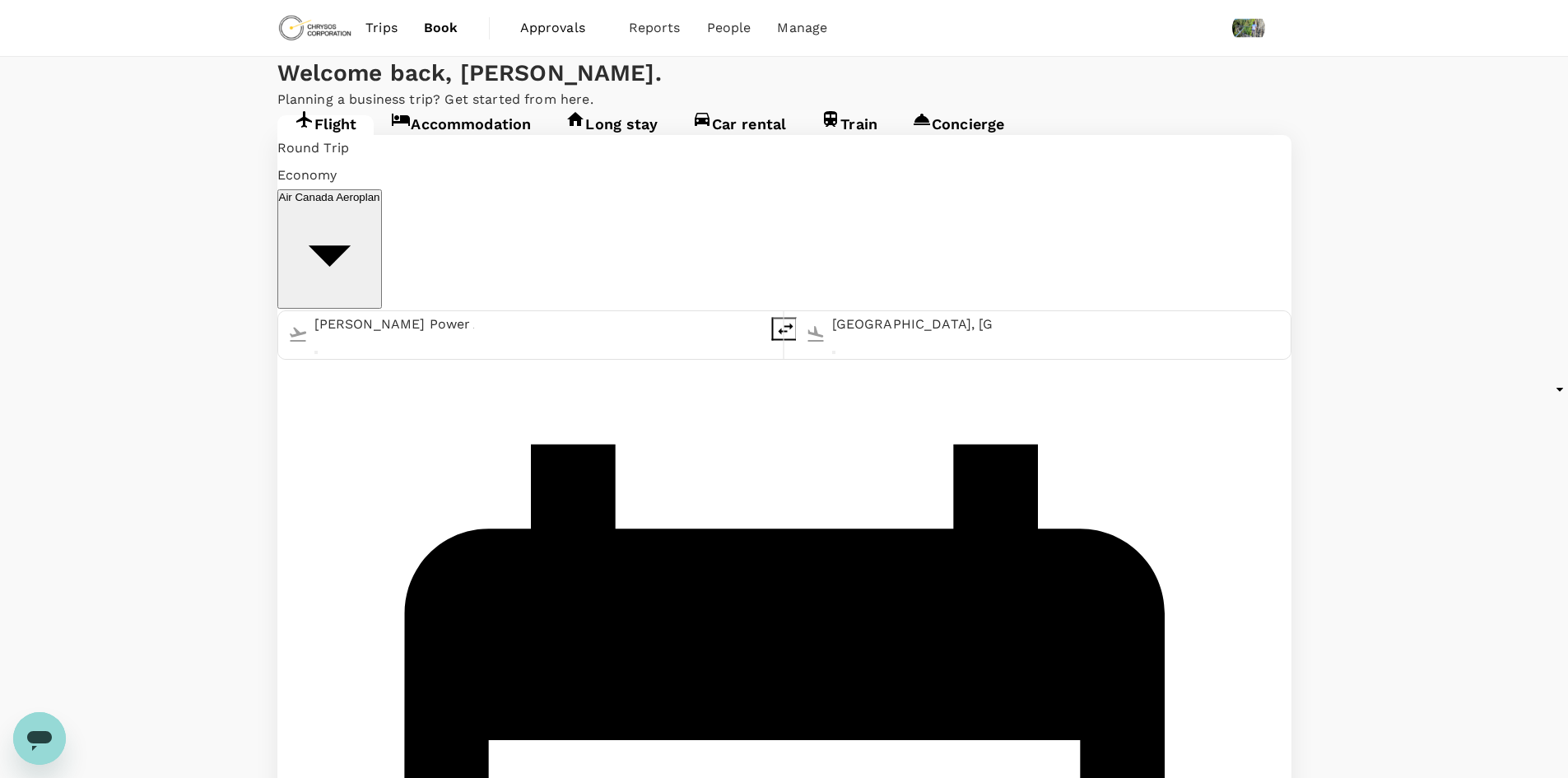
click at [535, 316] on div "[PERSON_NAME] Power Airport (YTS) [GEOGRAPHIC_DATA], [GEOGRAPHIC_DATA] (any)" at bounding box center [784, 335] width 1015 height 50
click at [753, 387] on div "Thunder Bay YQT" at bounding box center [942, 429] width 379 height 84
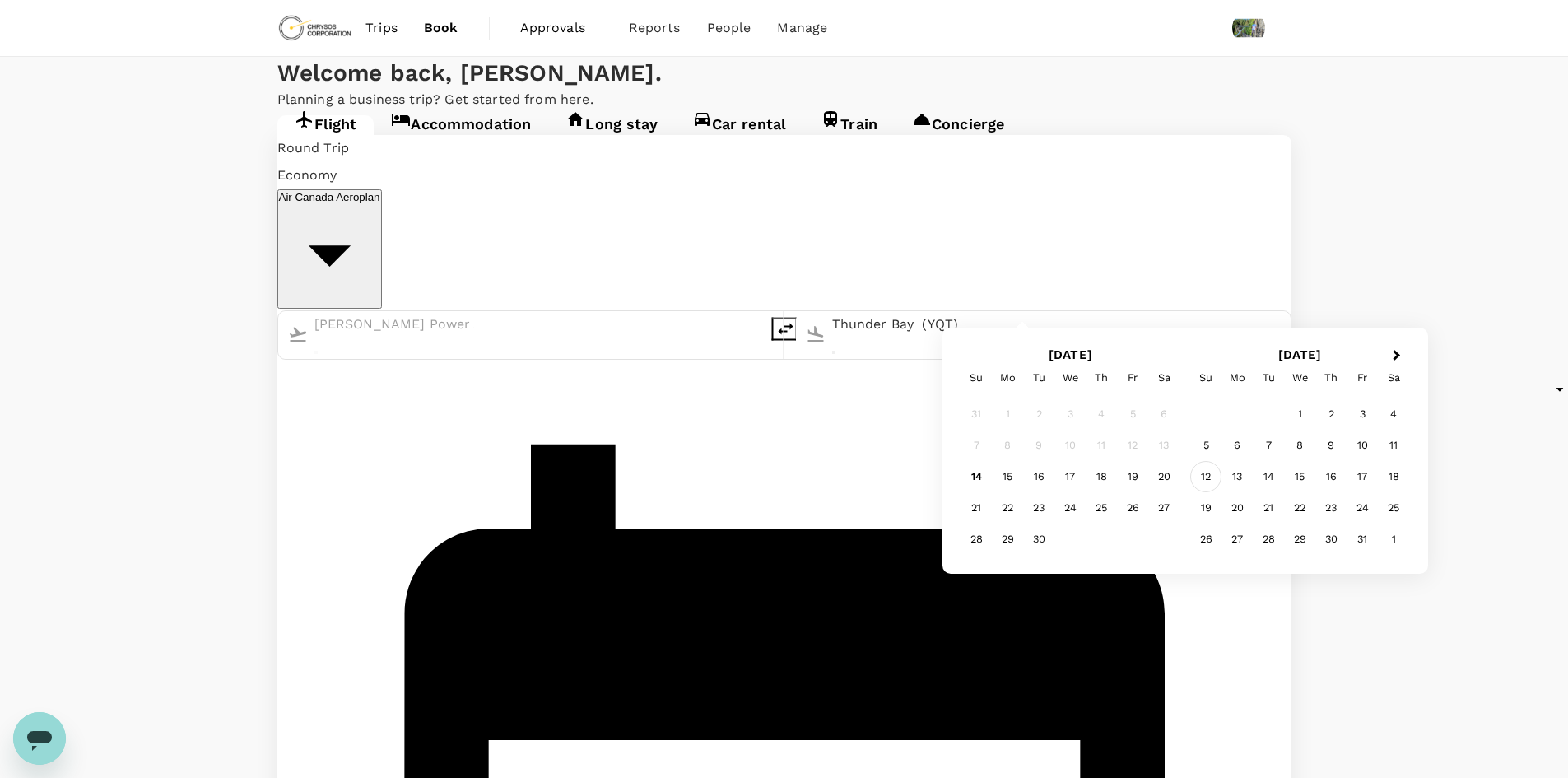
type input "Thunder Bay (YQT)"
click at [1210, 474] on div "12" at bounding box center [1206, 477] width 31 height 31
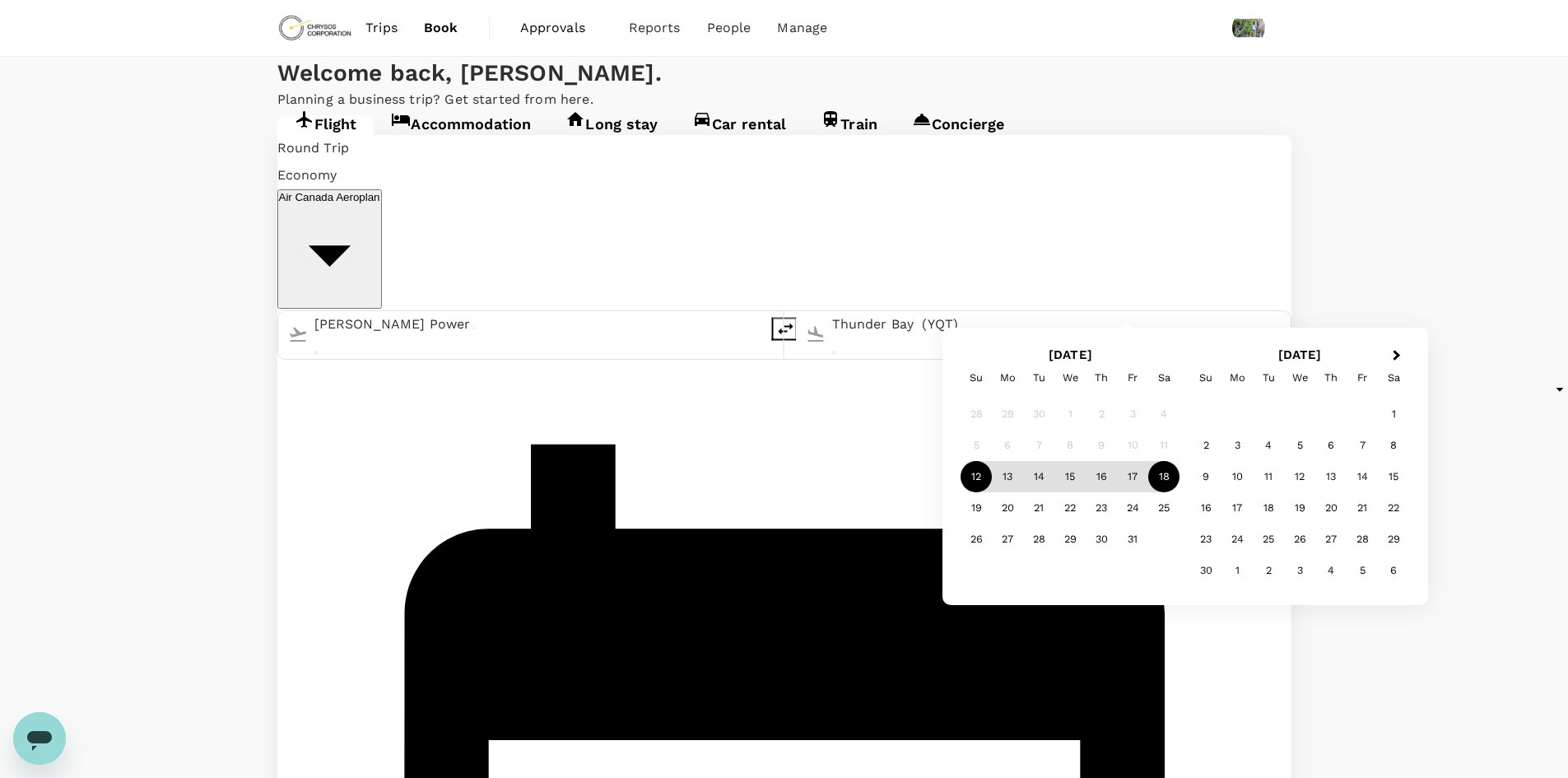
click at [1166, 478] on div "18" at bounding box center [1164, 477] width 31 height 31
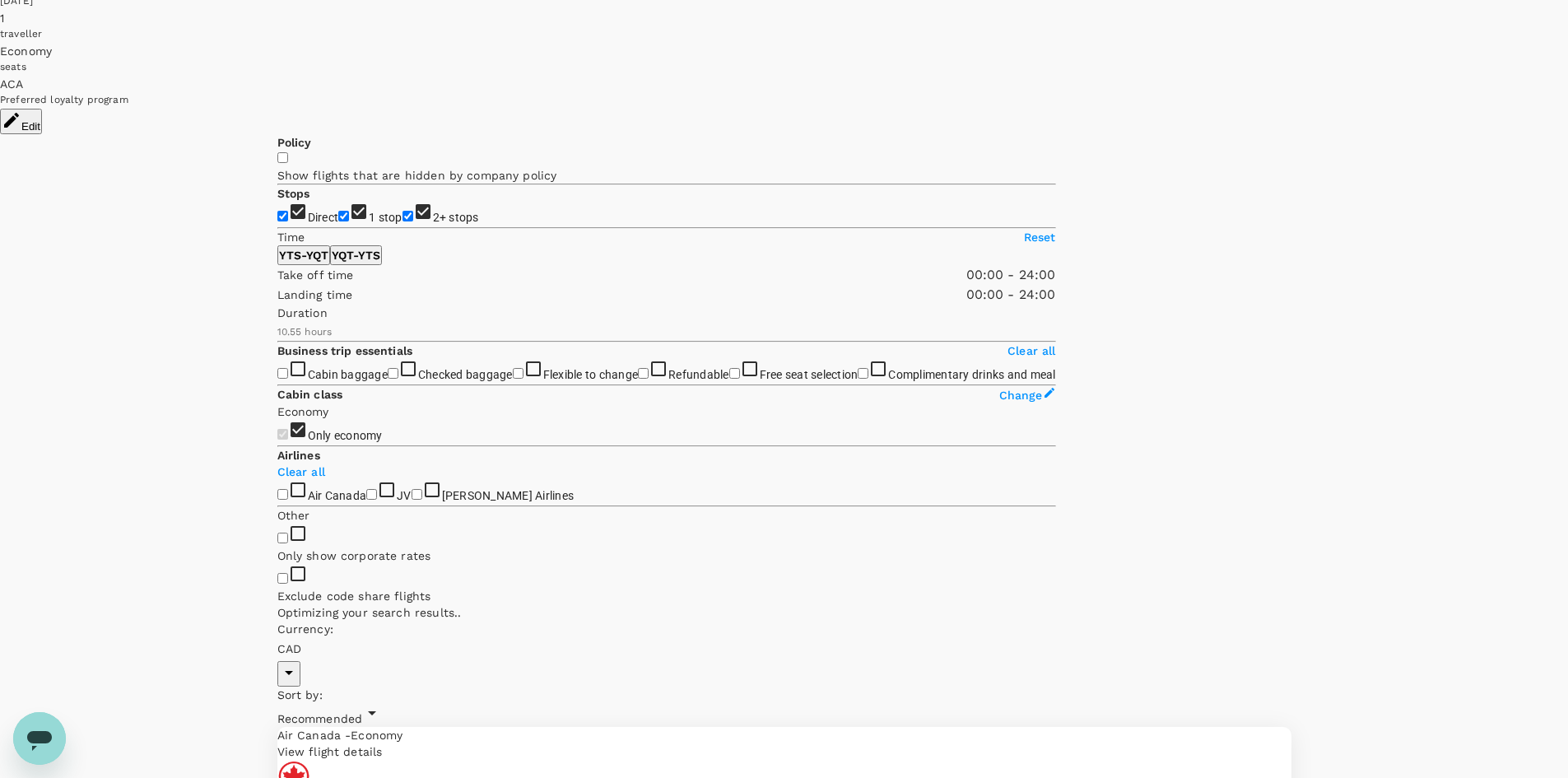
scroll to position [116, 0]
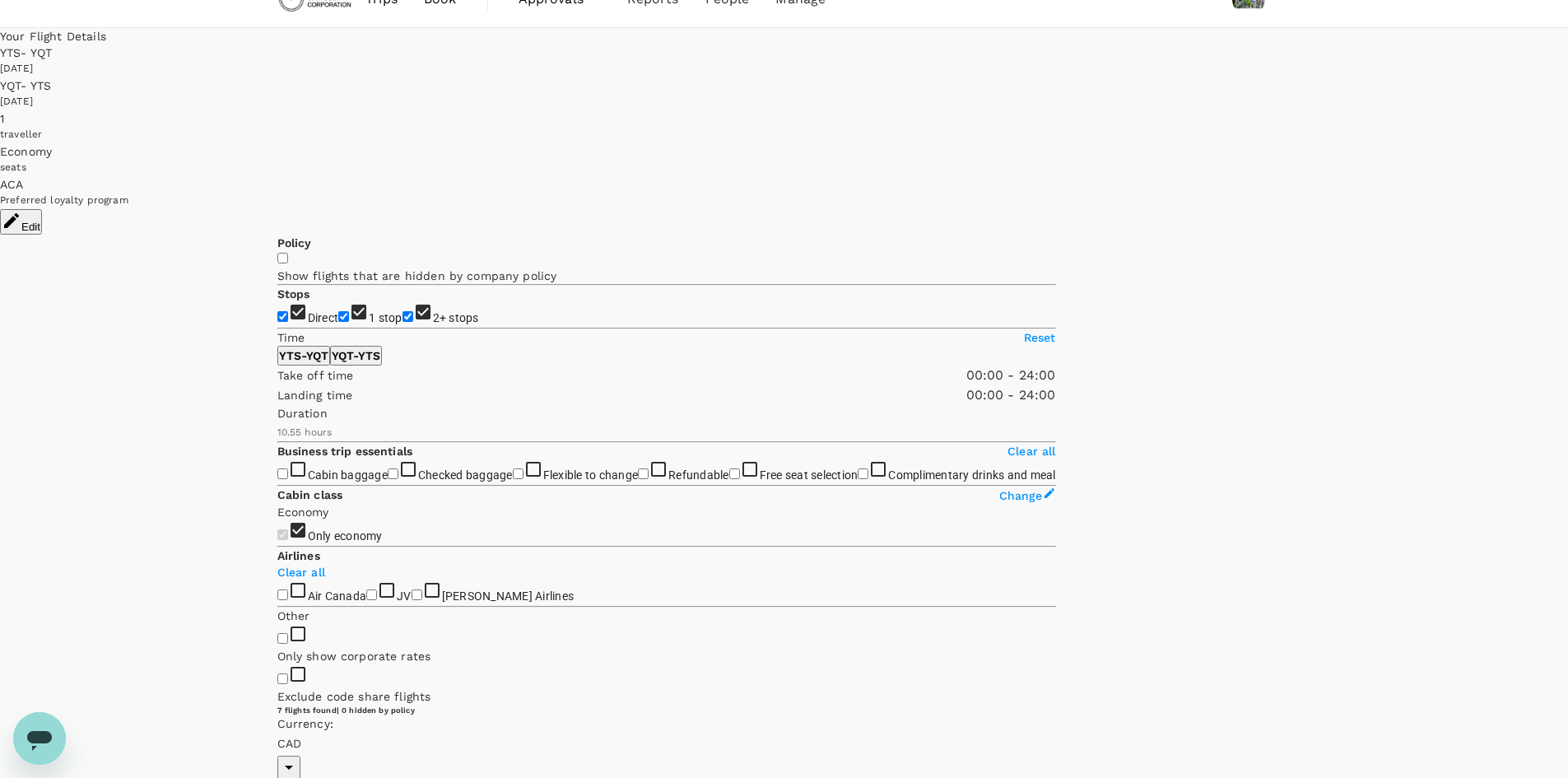
scroll to position [0, 0]
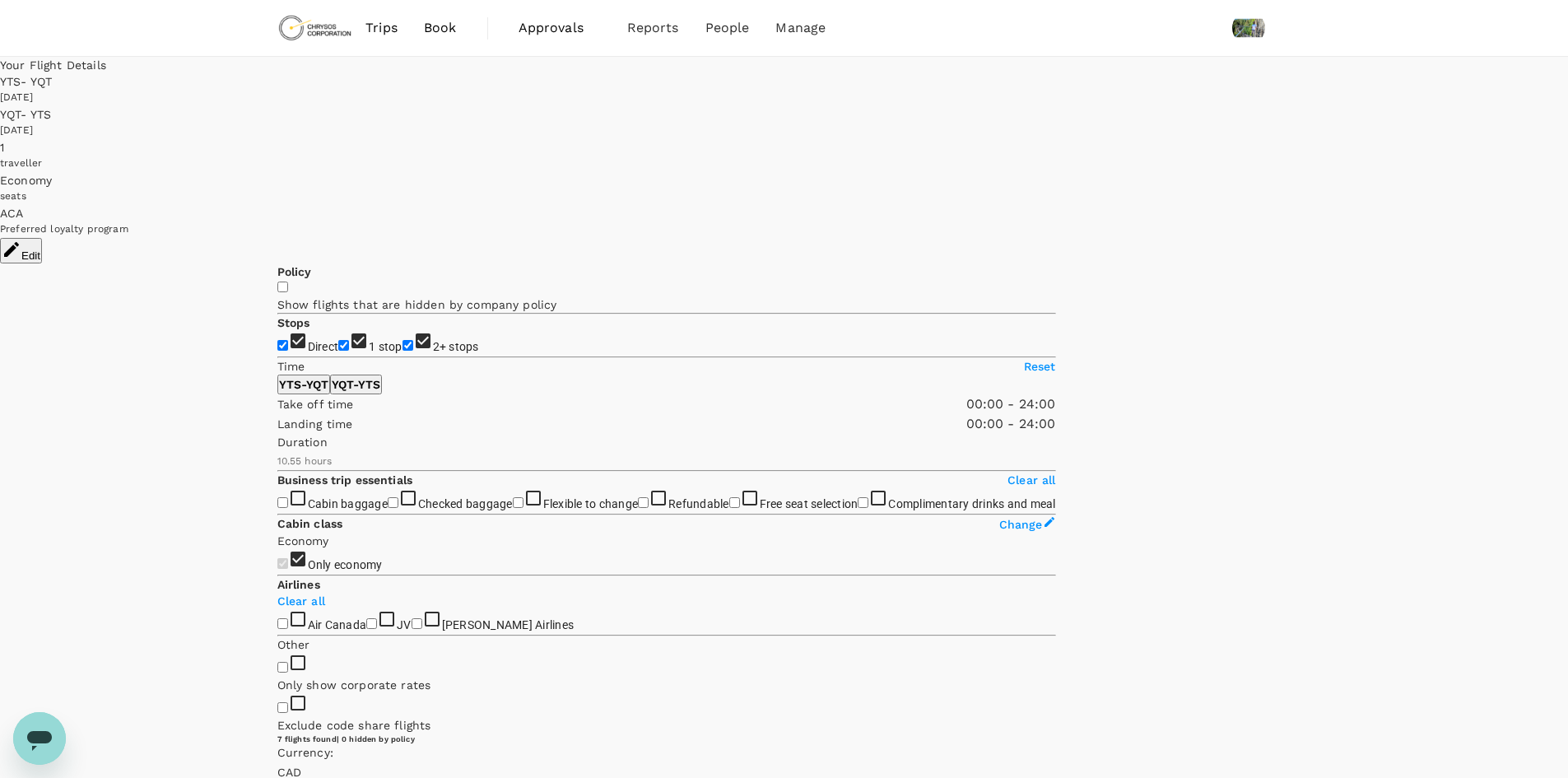
click at [553, 24] on span "Approvals" at bounding box center [560, 28] width 82 height 20
